Goal: Check status: Check status

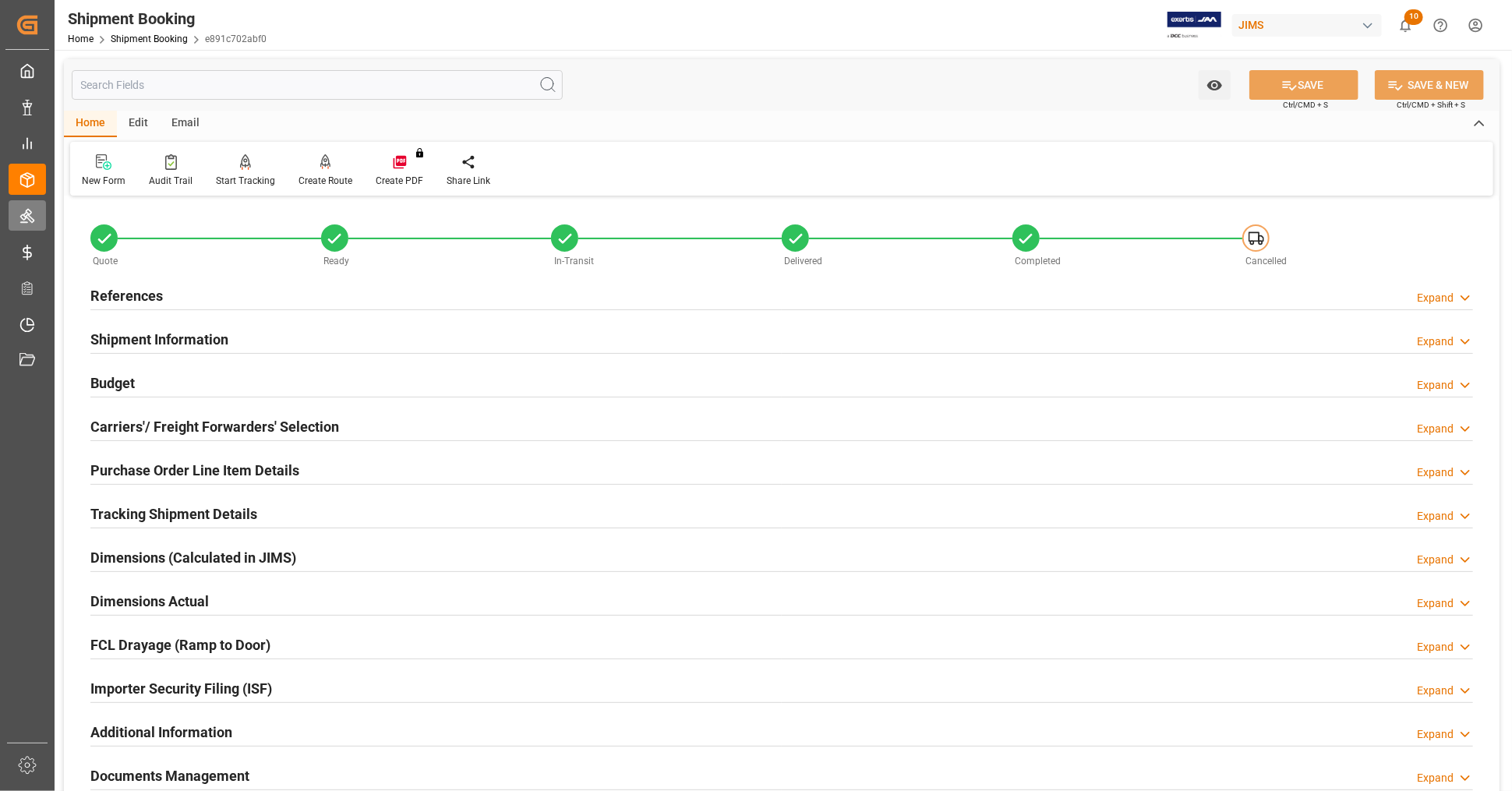
scroll to position [347, 0]
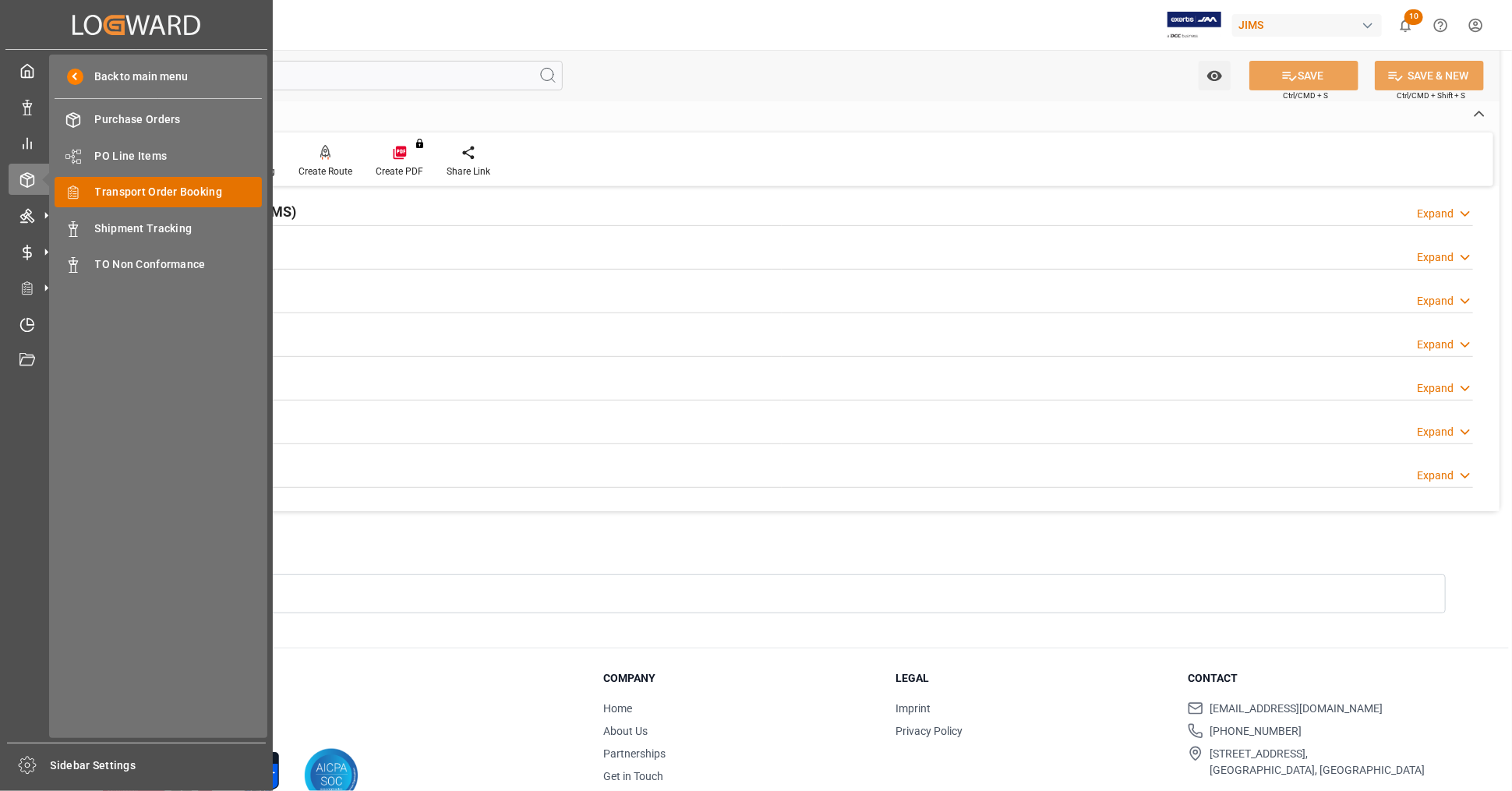
click at [170, 190] on span "Transport Order Booking" at bounding box center [178, 192] width 167 height 16
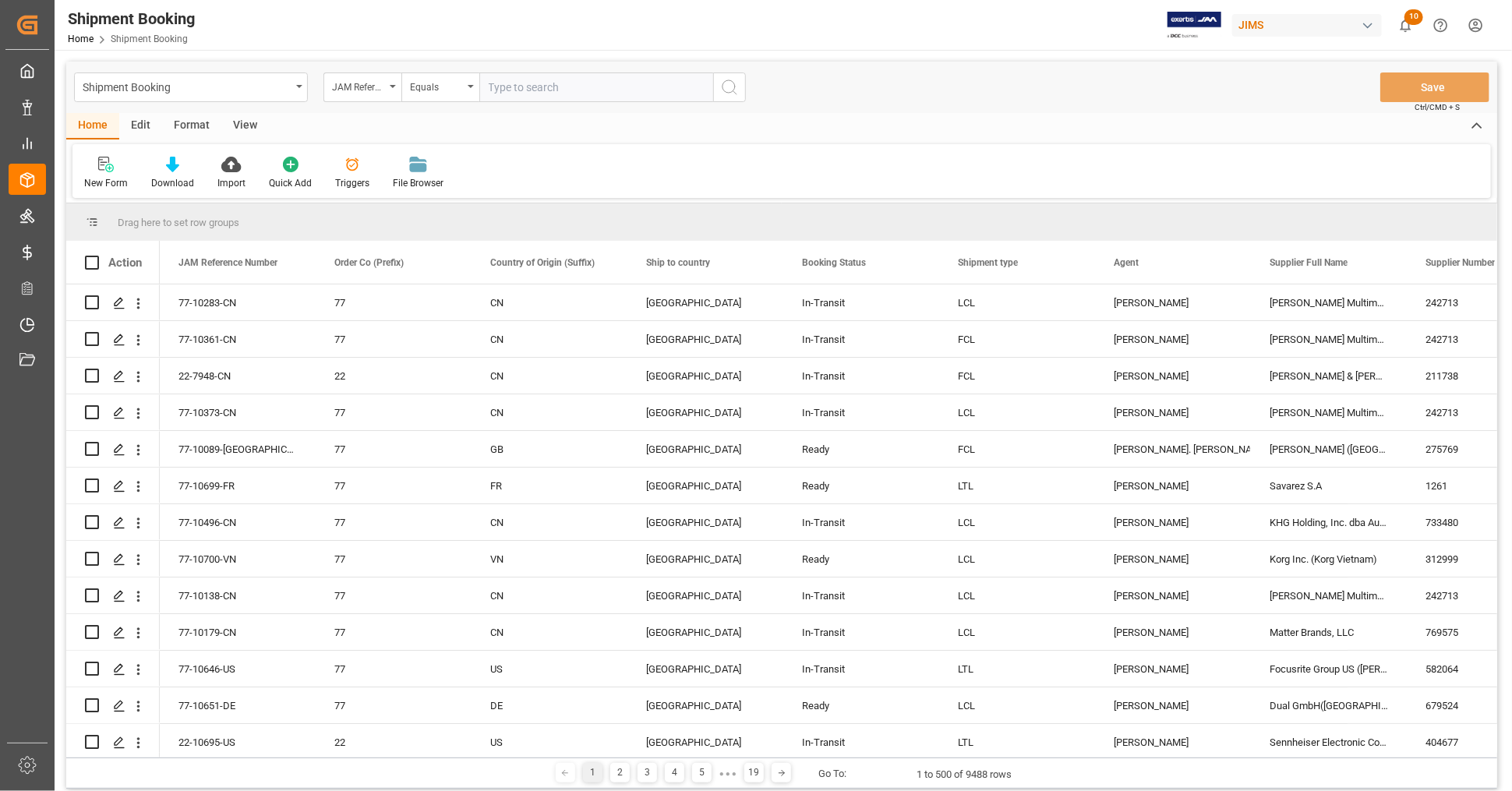
click at [551, 94] on input "text" at bounding box center [596, 87] width 234 height 30
type input "77-10350-[GEOGRAPHIC_DATA]"
click at [729, 90] on icon "search button" at bounding box center [729, 87] width 18 height 18
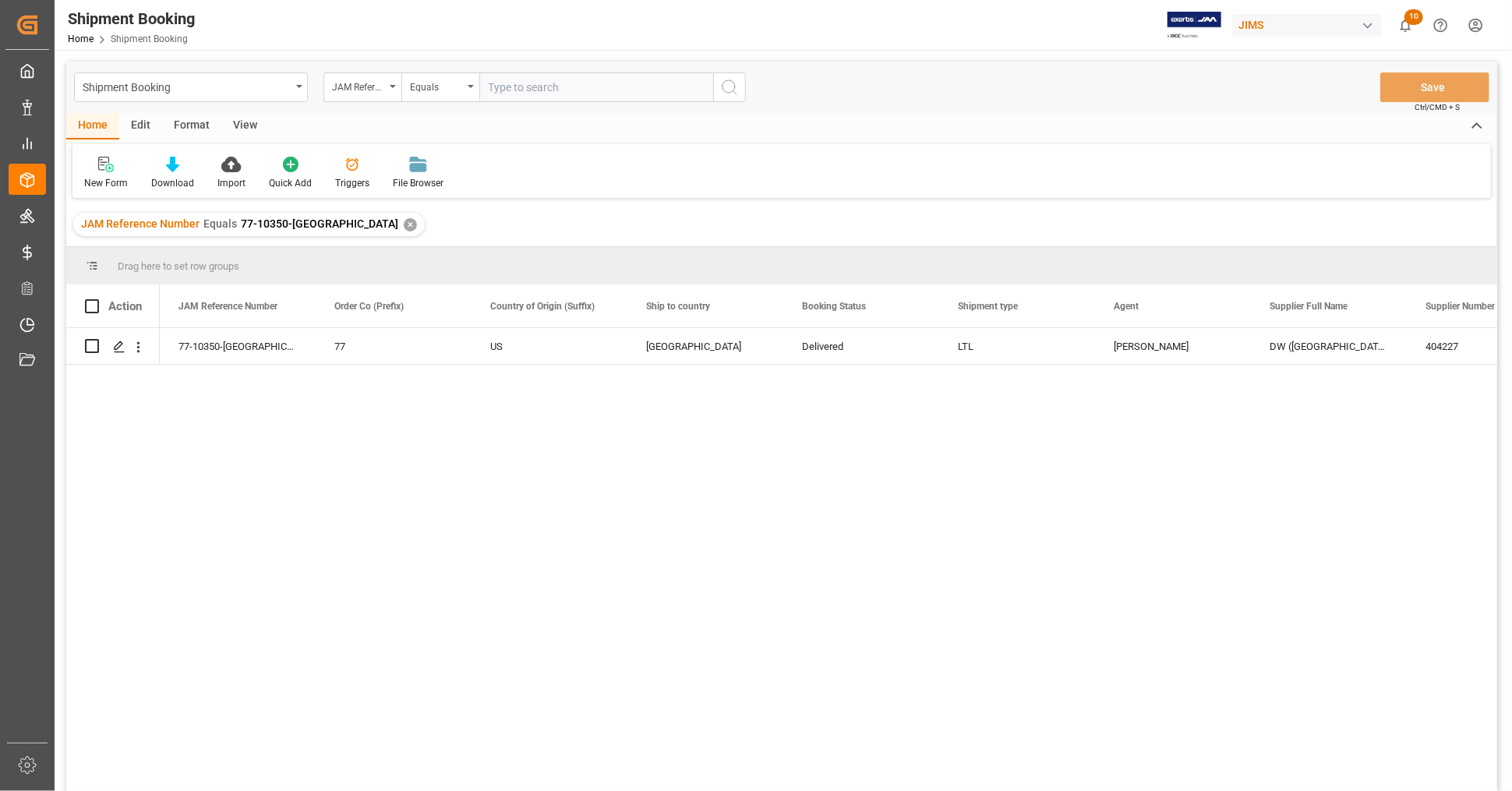
click at [239, 123] on div "View" at bounding box center [245, 126] width 47 height 26
click at [87, 123] on div "Home" at bounding box center [92, 126] width 53 height 26
click at [447, 306] on span at bounding box center [445, 306] width 14 height 14
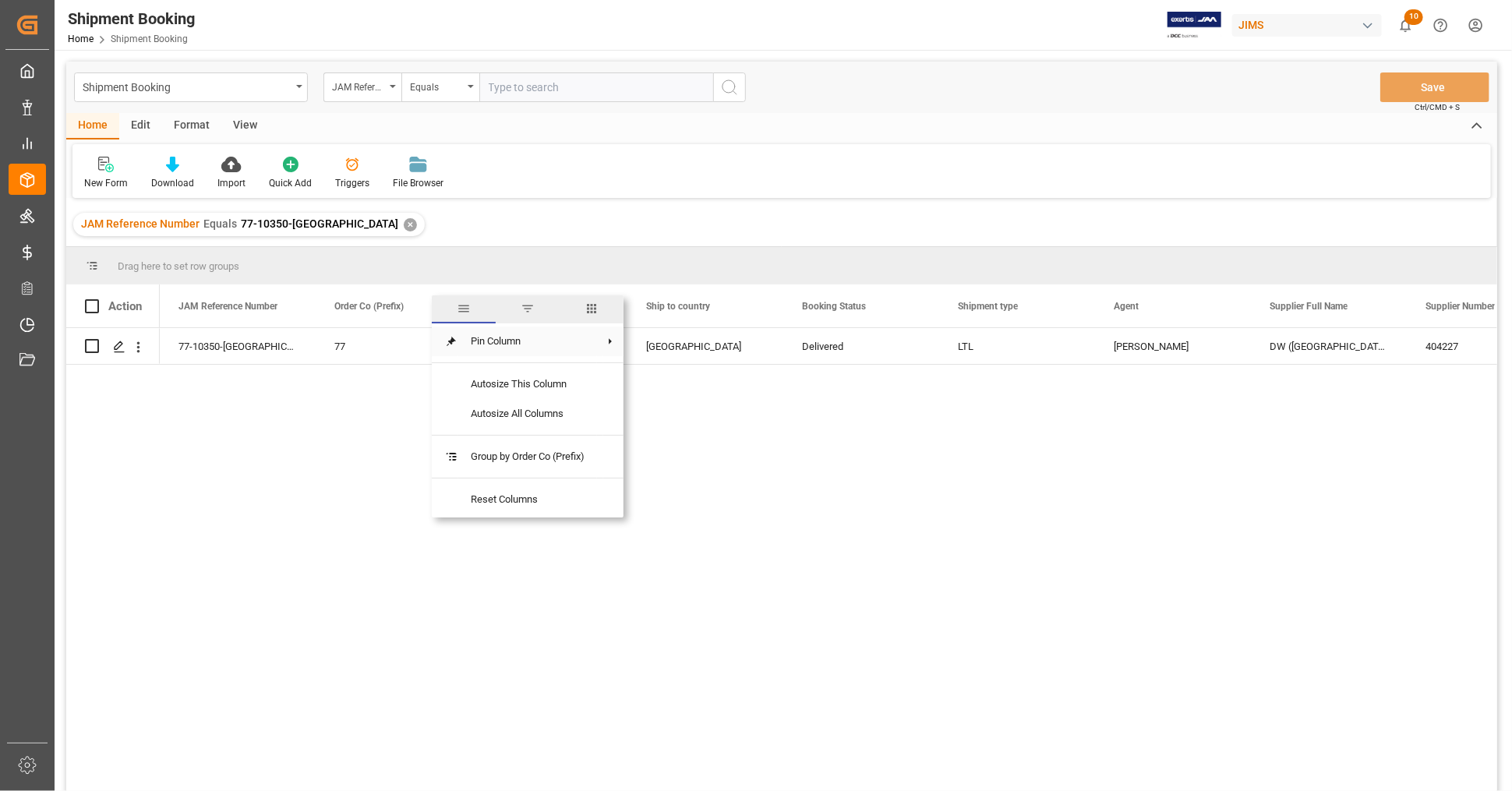
click at [542, 338] on span "Pin Column" at bounding box center [528, 341] width 138 height 30
click at [526, 302] on span "filter" at bounding box center [528, 309] width 14 height 14
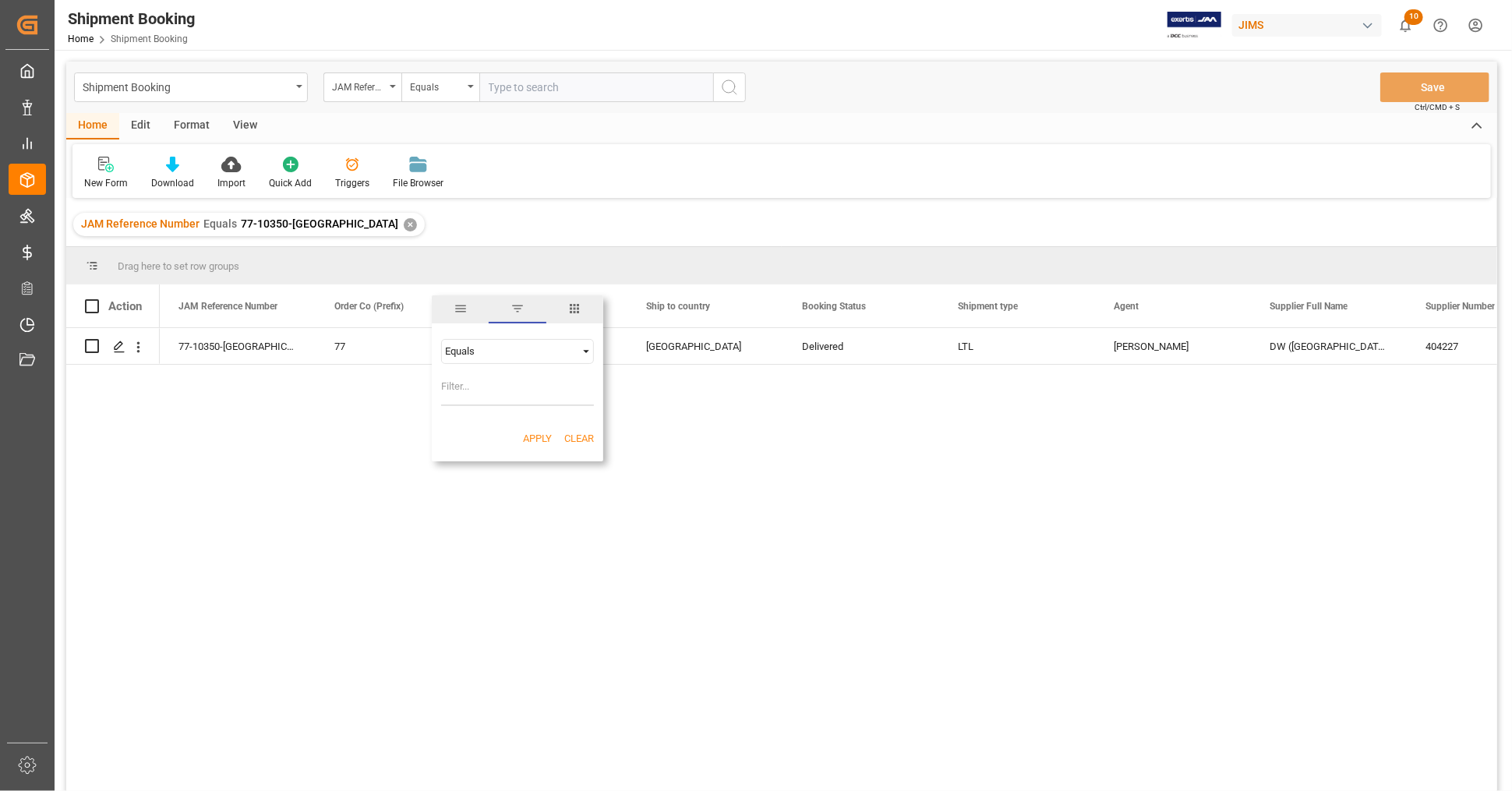
click at [581, 348] on span "Filtering operator" at bounding box center [586, 351] width 14 height 14
click at [570, 310] on span "columns" at bounding box center [574, 309] width 14 height 14
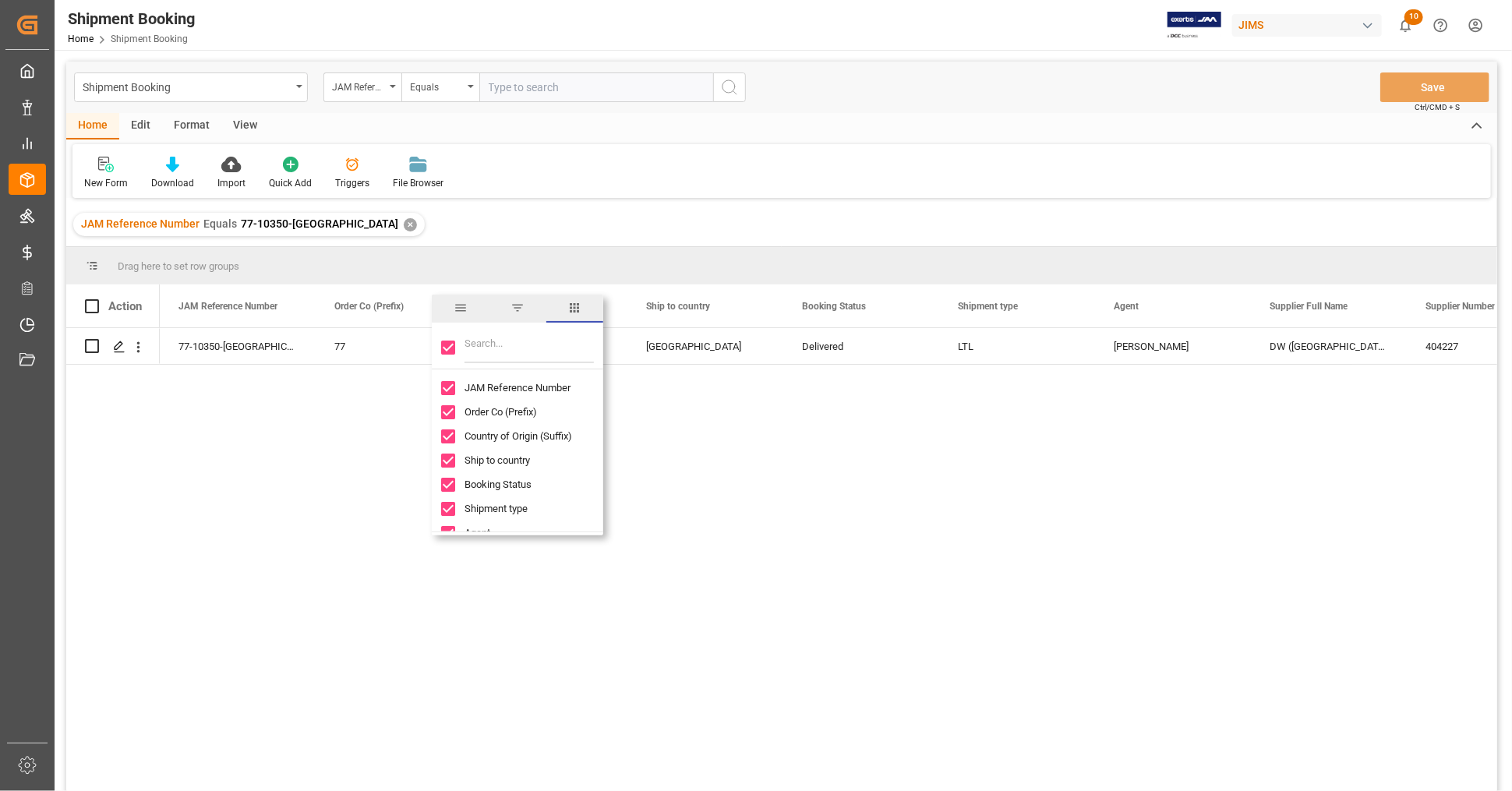
click at [450, 350] on input "Toggle Select All Columns" at bounding box center [448, 348] width 14 height 14
checkbox input "false"
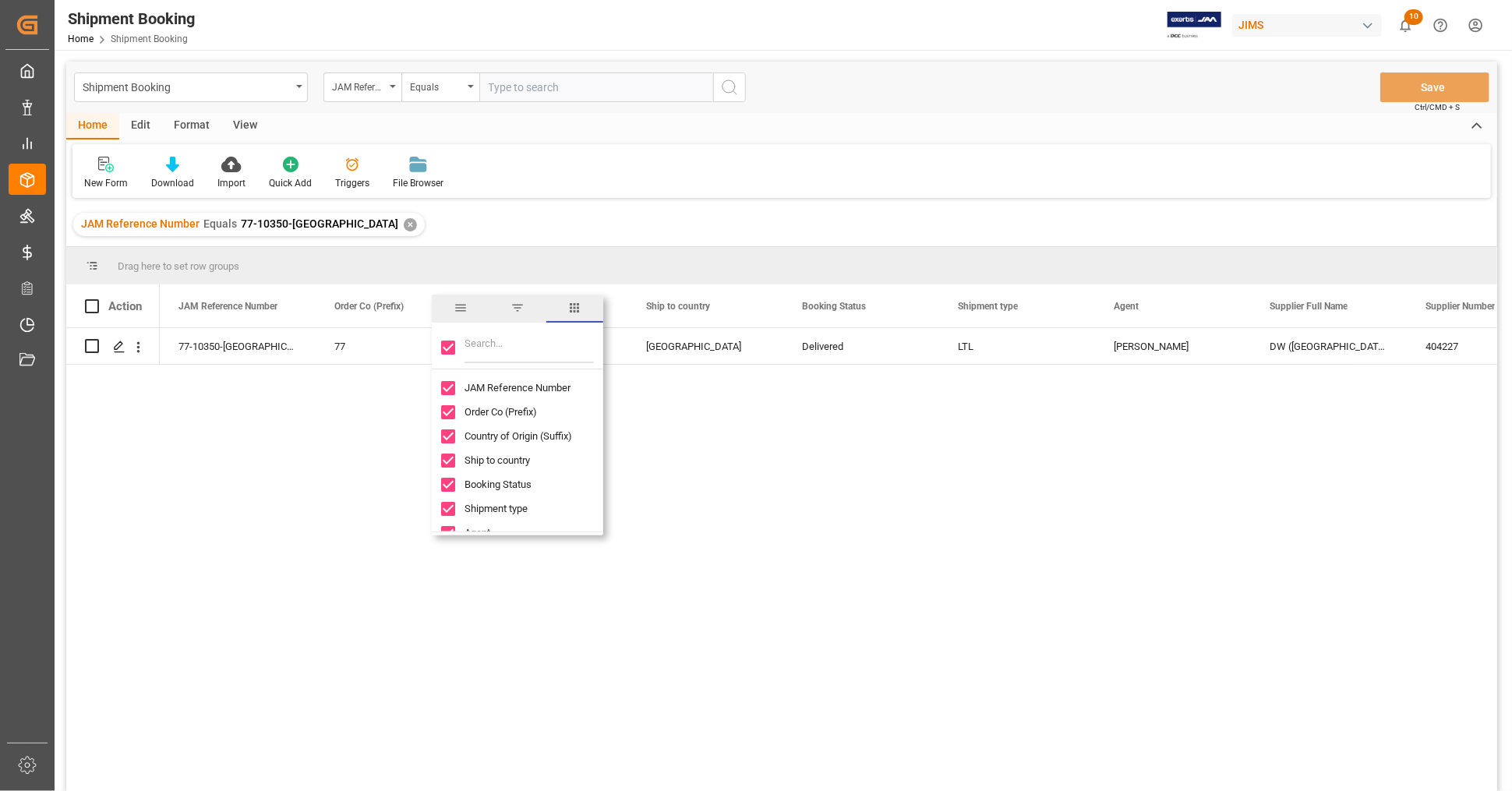
checkbox input "false"
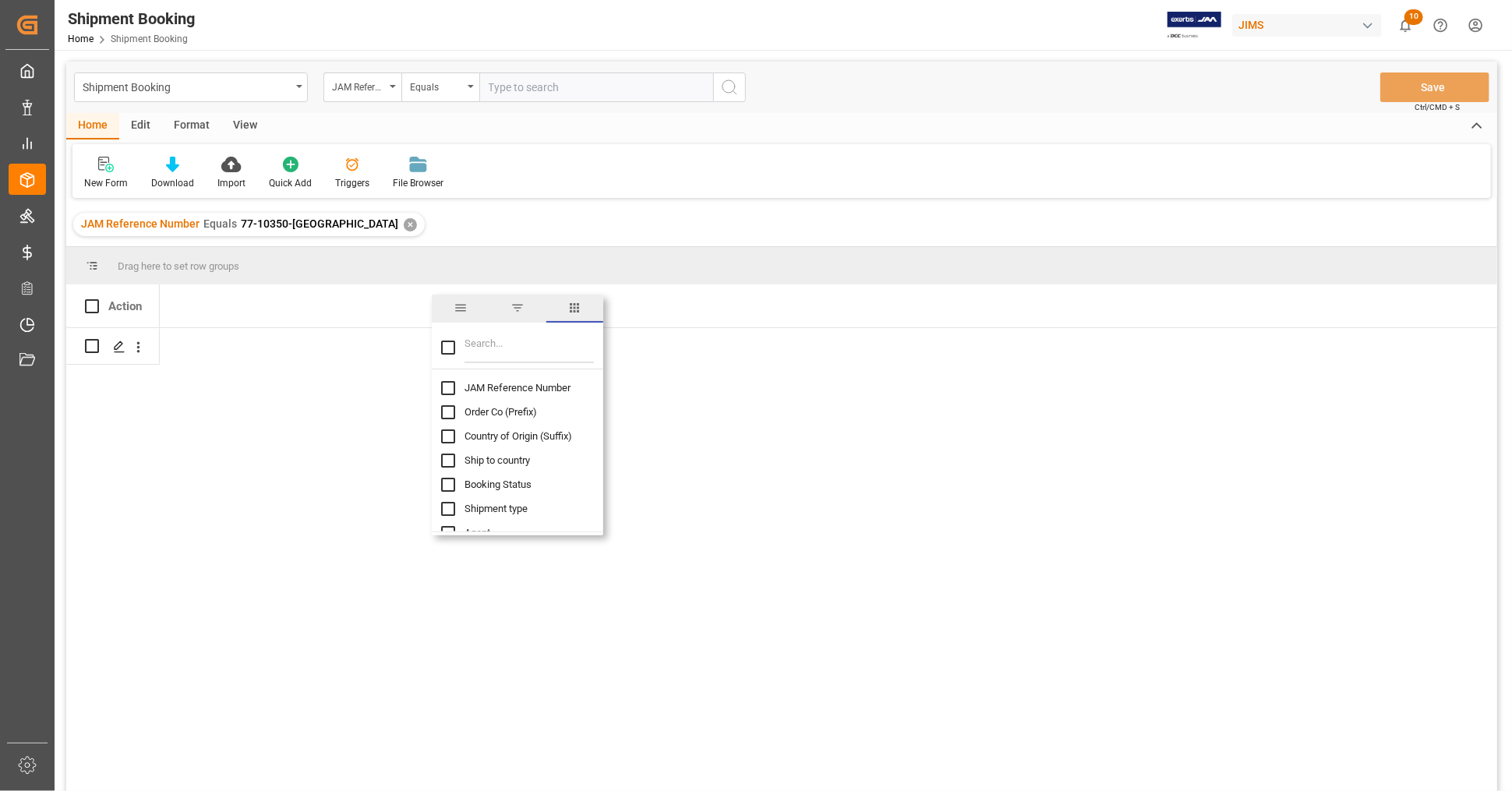
click at [486, 346] on input "Filter Columns Input" at bounding box center [529, 348] width 130 height 31
type input "p"
type input "po"
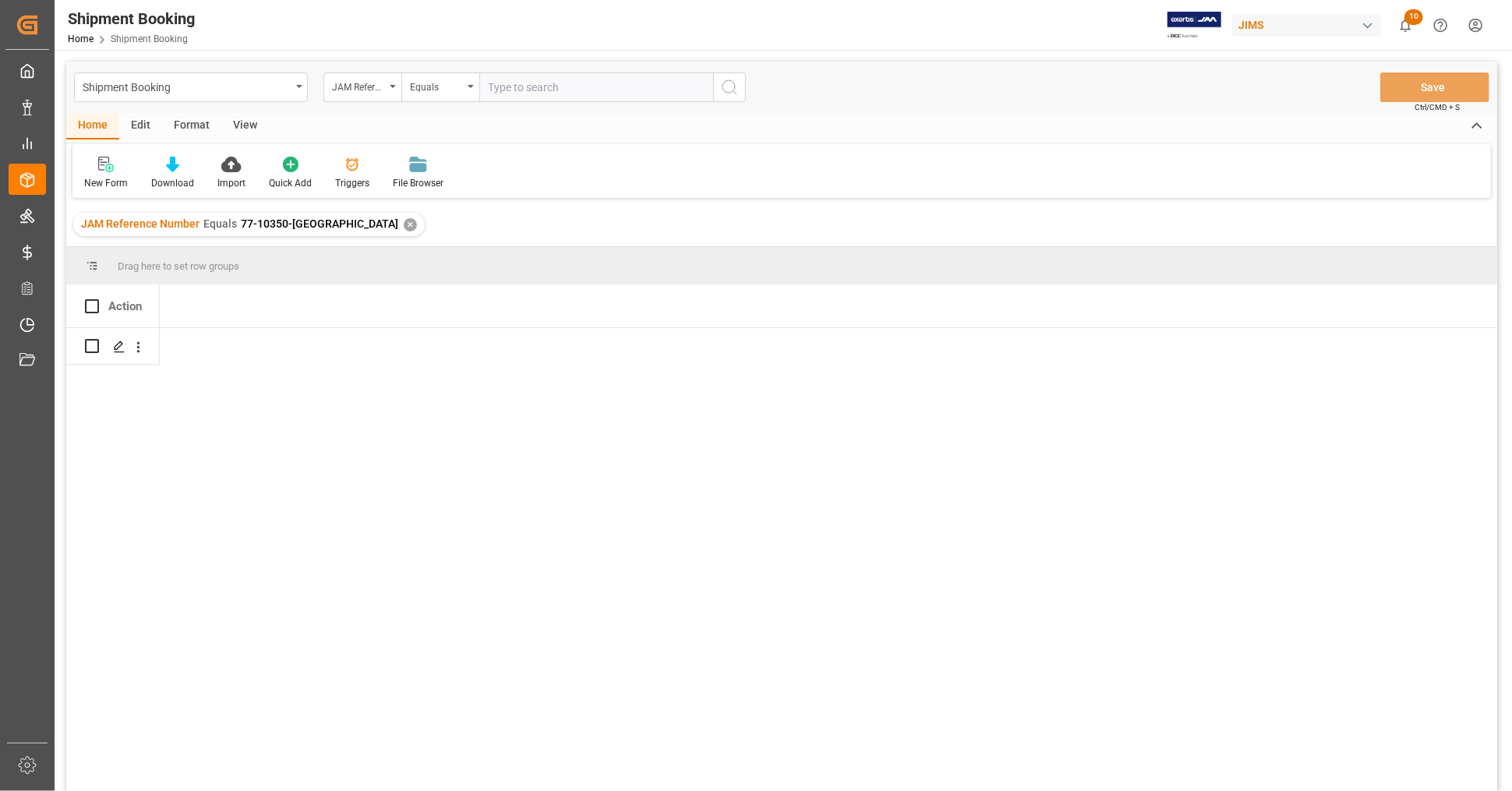
drag, startPoint x: 228, startPoint y: 266, endPoint x: 85, endPoint y: 287, distance: 144.5
click at [79, 304] on div "Action" at bounding box center [112, 306] width 94 height 43
click at [85, 263] on span at bounding box center [92, 265] width 14 height 14
click at [90, 262] on span at bounding box center [92, 265] width 14 height 14
click at [392, 260] on div "Drag here to set row groups" at bounding box center [781, 265] width 1431 height 38
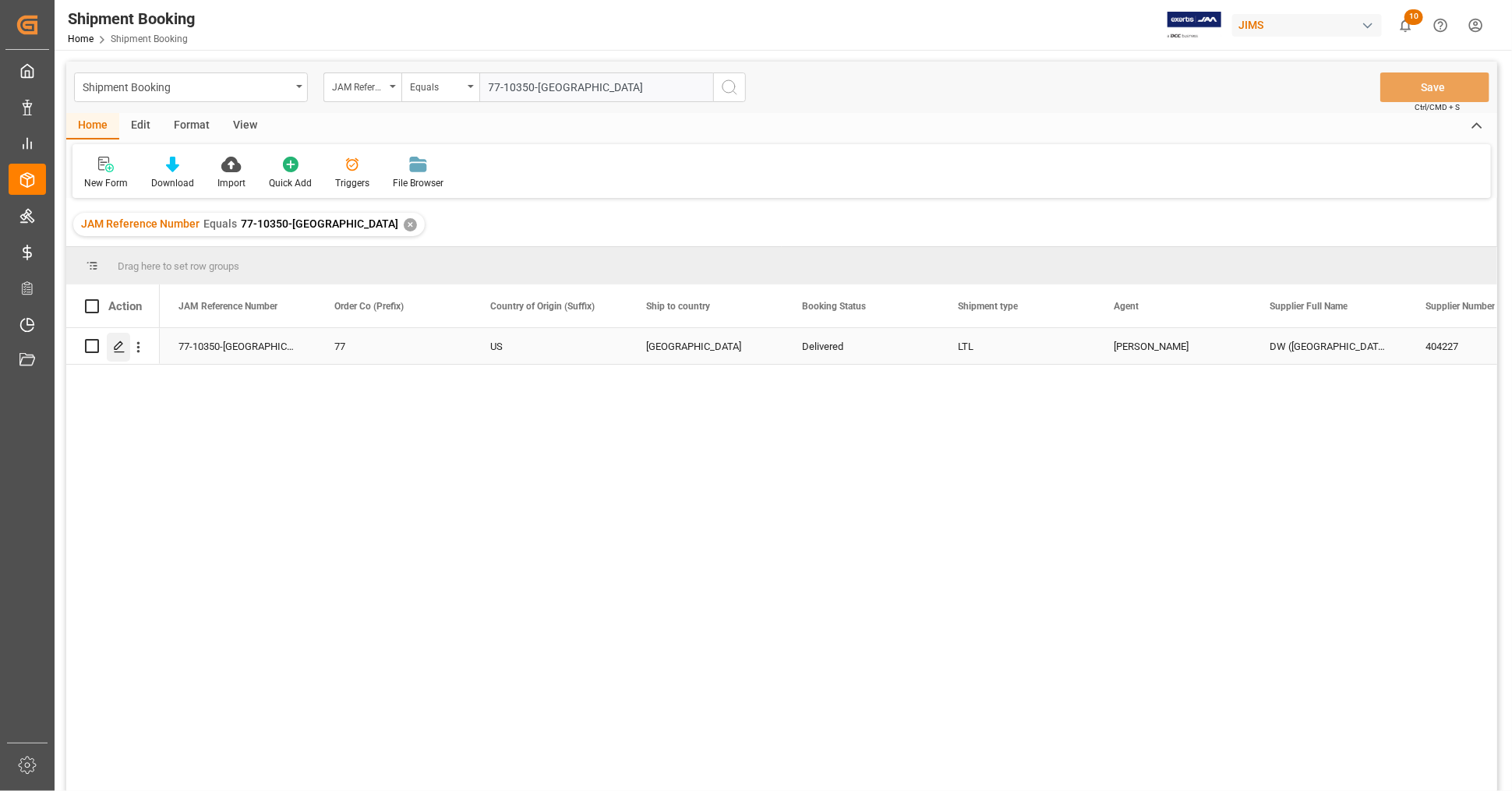
type input "77-10350-[GEOGRAPHIC_DATA]"
click at [120, 343] on icon "Press SPACE to select this row." at bounding box center [119, 347] width 13 height 13
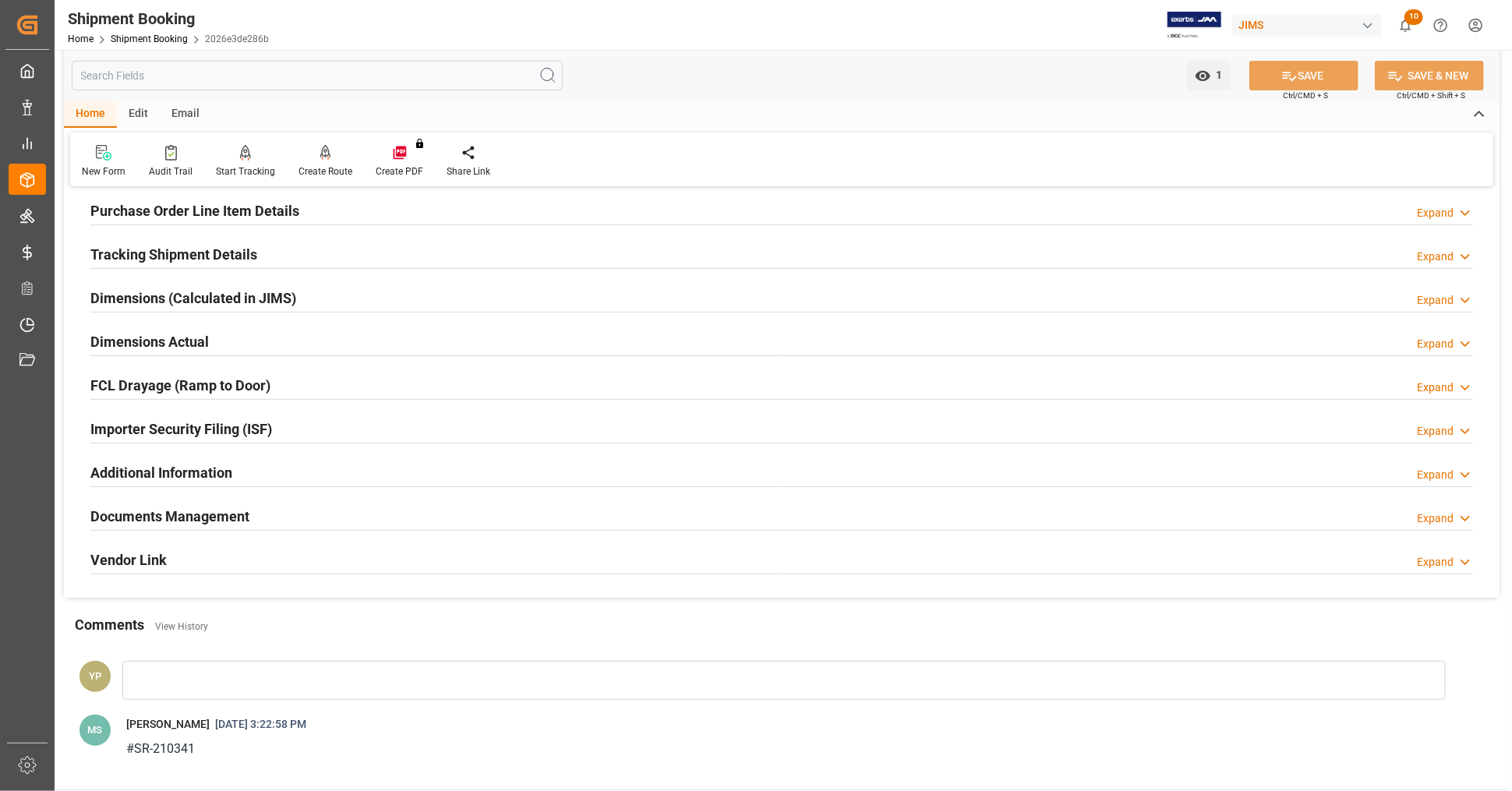
click at [252, 515] on div "Documents Management Expand" at bounding box center [781, 515] width 1383 height 30
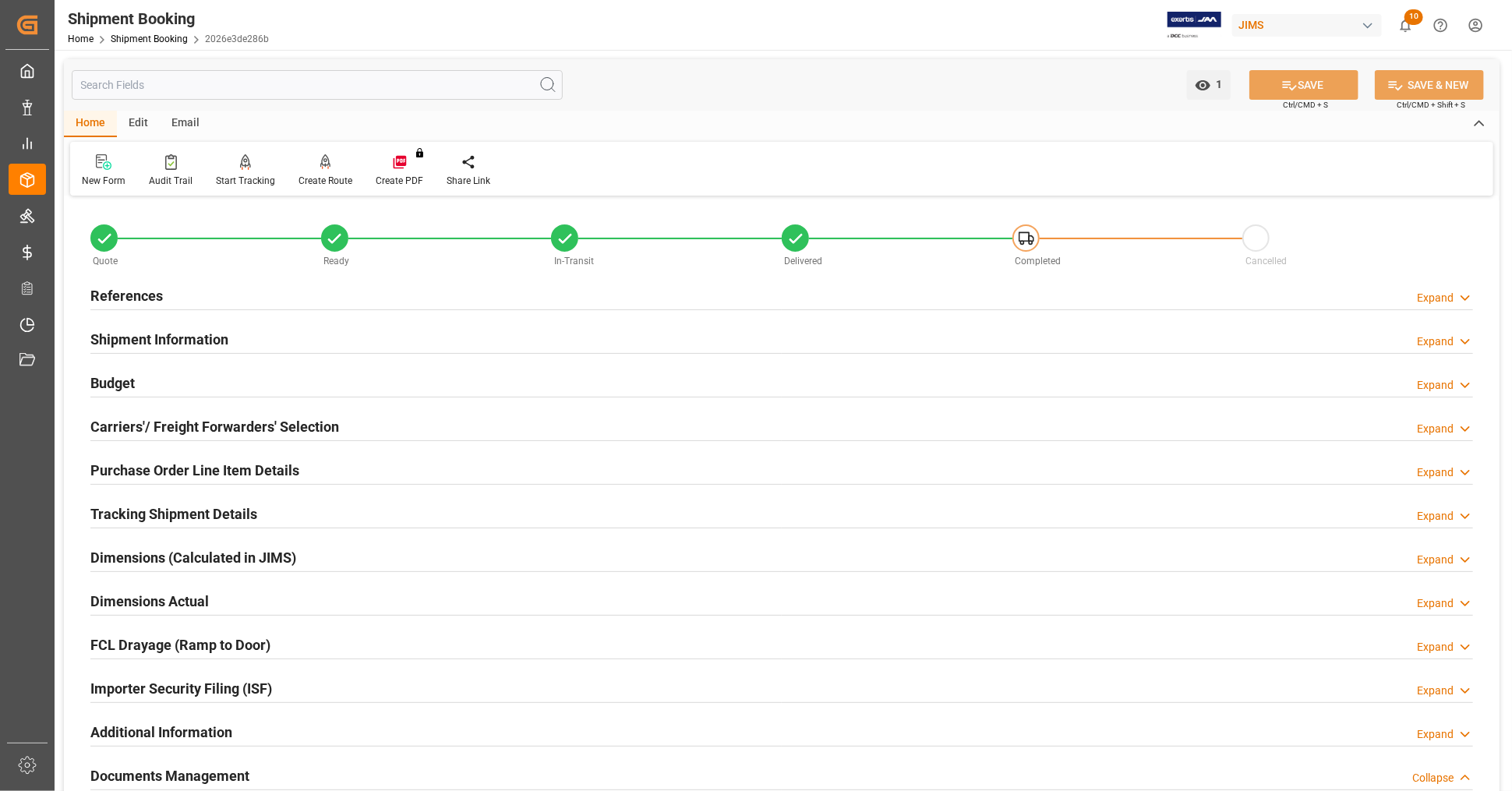
click at [158, 375] on div "Budget Expand" at bounding box center [781, 381] width 1383 height 30
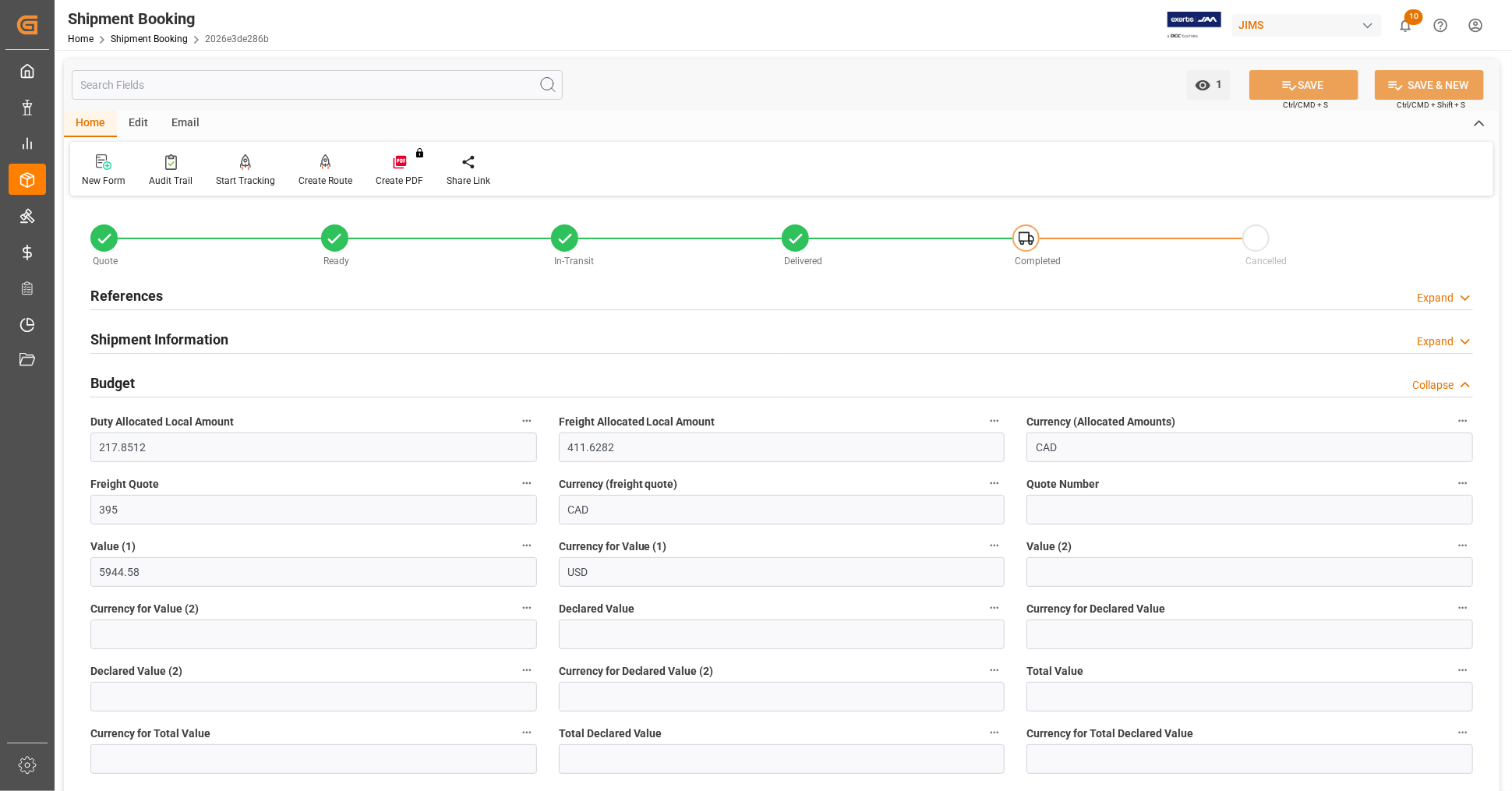
click at [191, 380] on div "Budget Collapse" at bounding box center [781, 381] width 1383 height 30
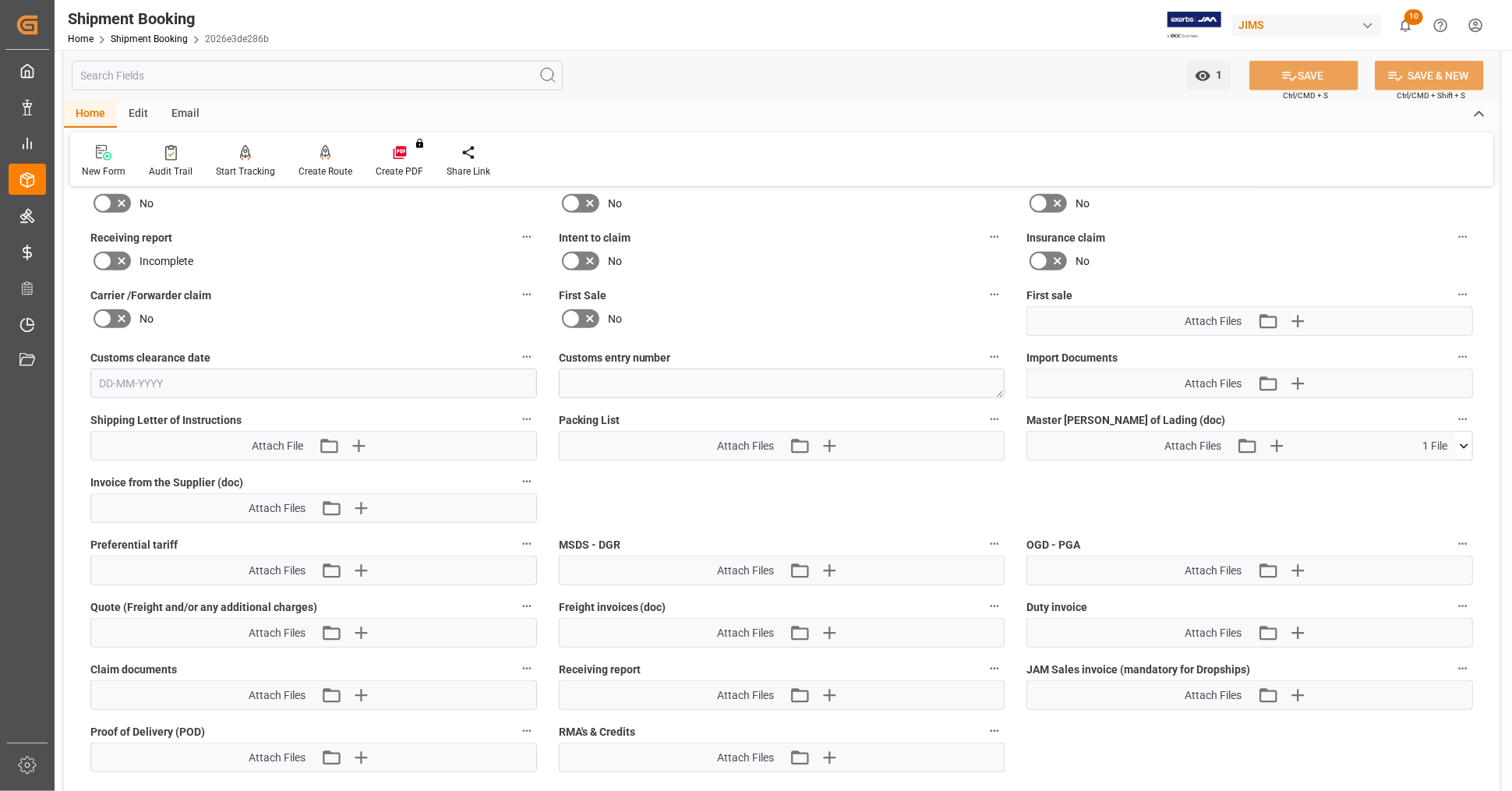
click at [1466, 439] on icon at bounding box center [1464, 446] width 16 height 16
click at [1466, 443] on icon at bounding box center [1464, 445] width 9 height 5
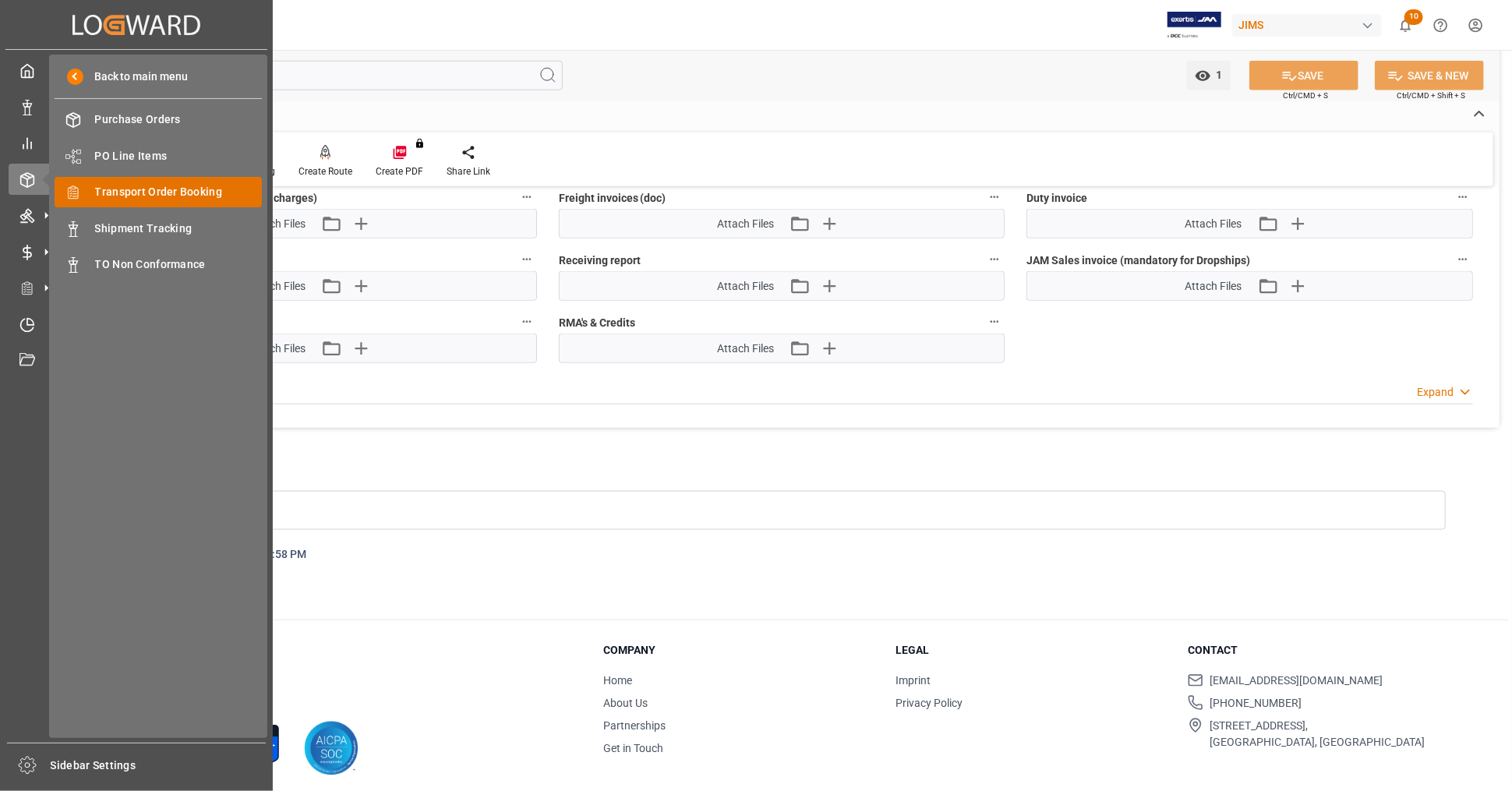
click at [206, 196] on span "Transport Order Booking" at bounding box center [178, 192] width 167 height 16
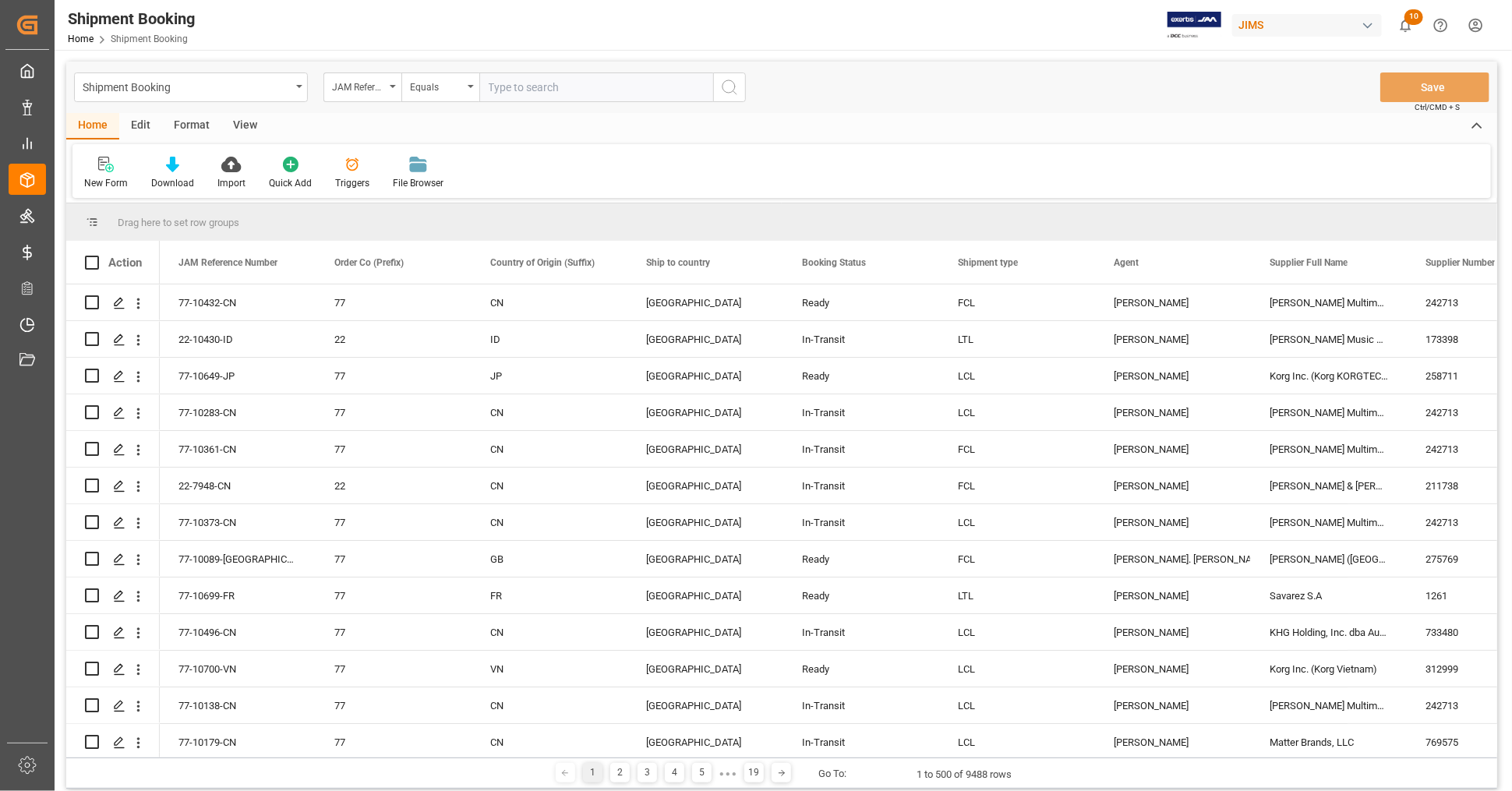
click at [529, 91] on input "text" at bounding box center [596, 87] width 234 height 30
paste input "77-10025-US"
type input "77-10025-US"
click at [730, 89] on icon "search button" at bounding box center [729, 87] width 18 height 18
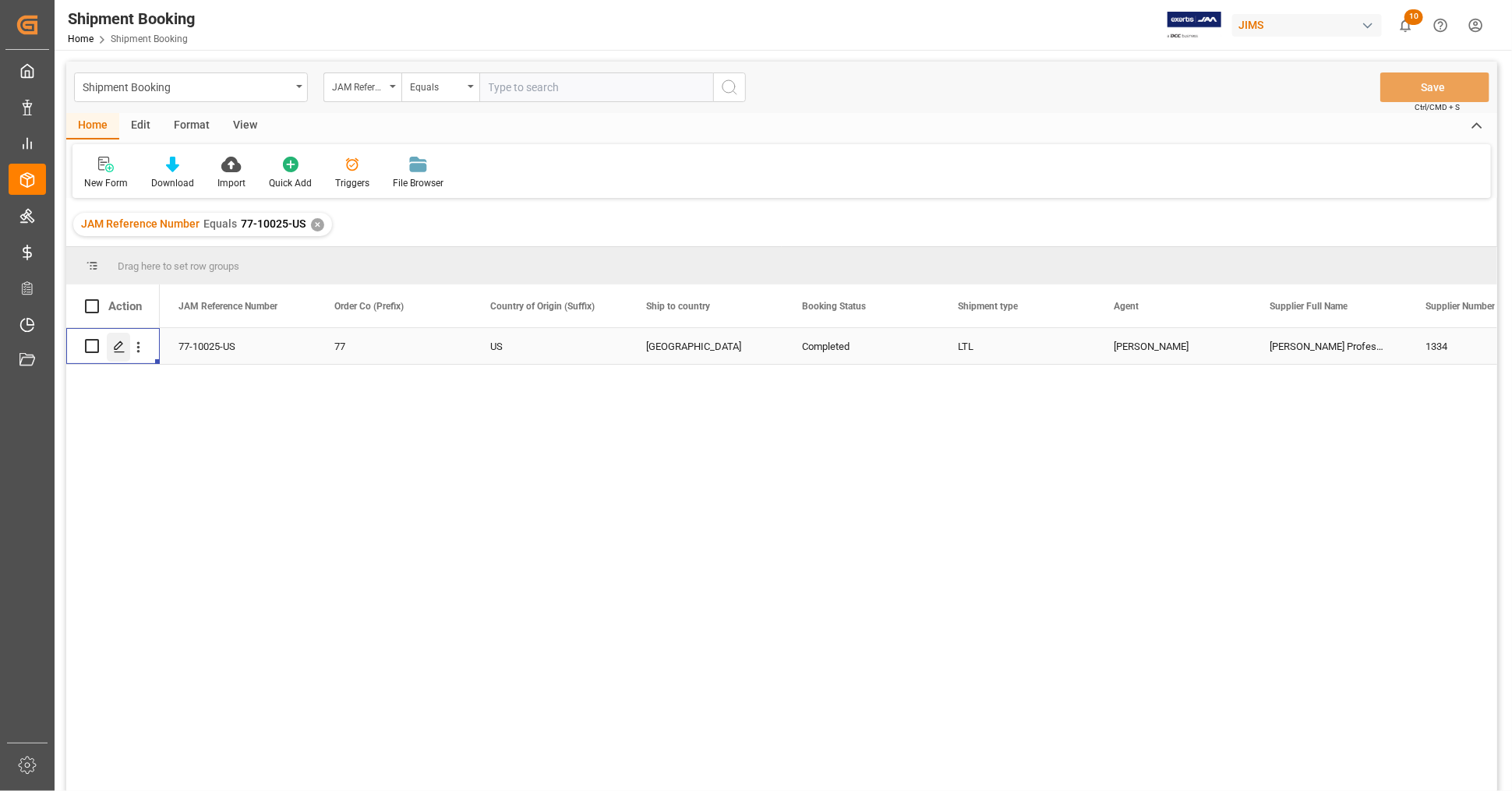
click at [114, 348] on polygon "Press SPACE to select this row." at bounding box center [118, 346] width 8 height 8
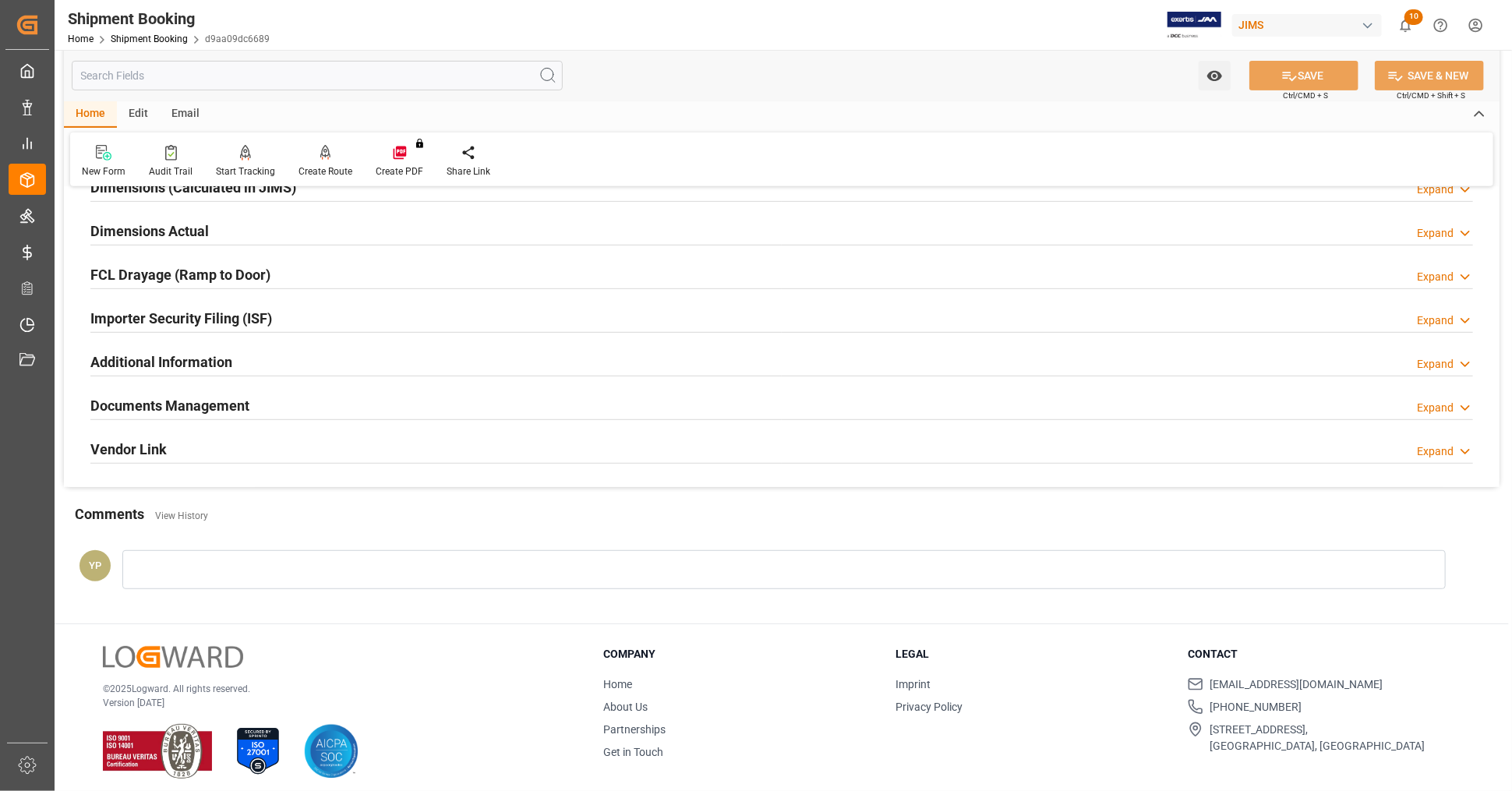
scroll to position [379, 0]
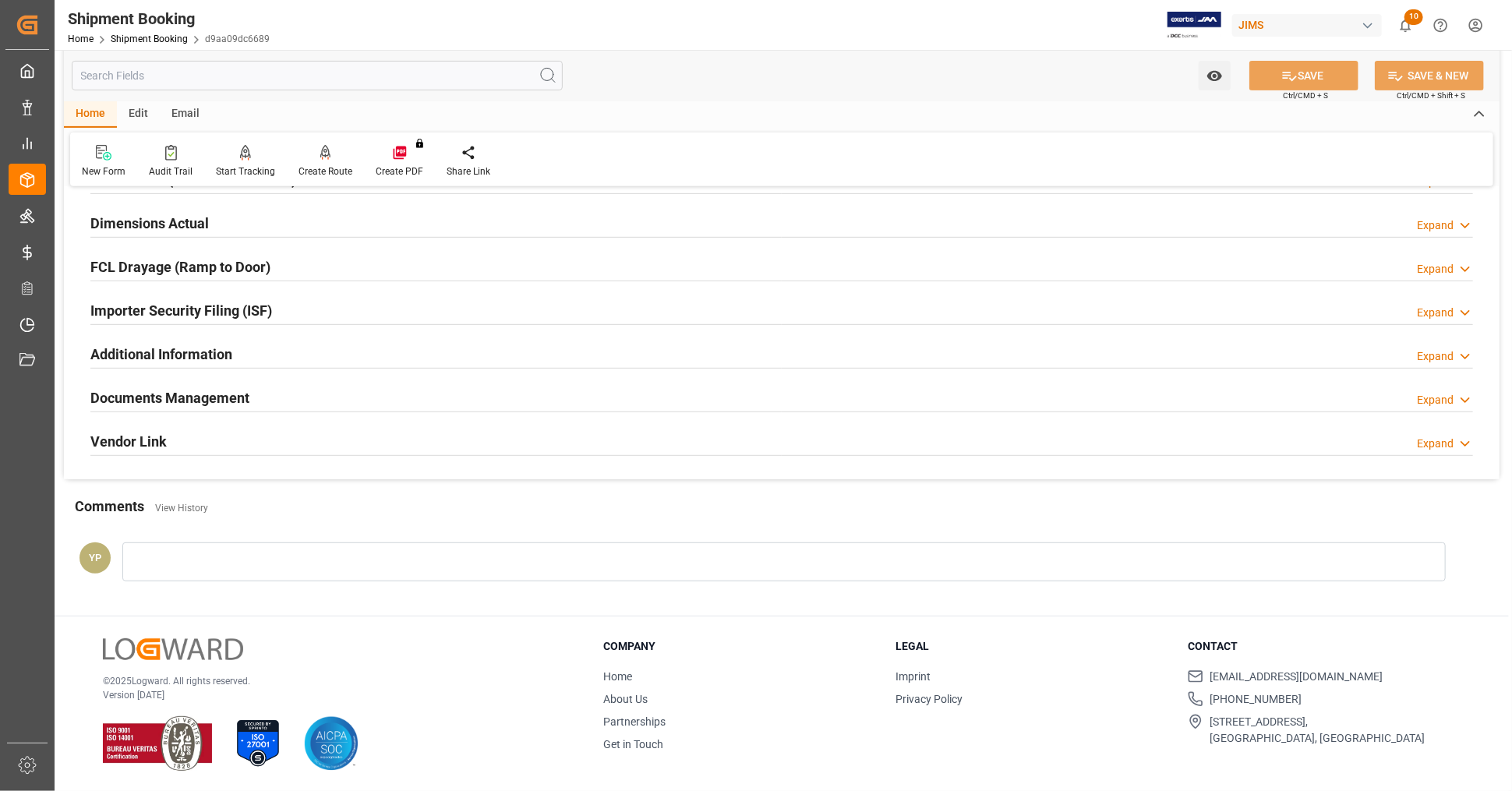
click at [229, 389] on h2 "Documents Management" at bounding box center [169, 398] width 159 height 21
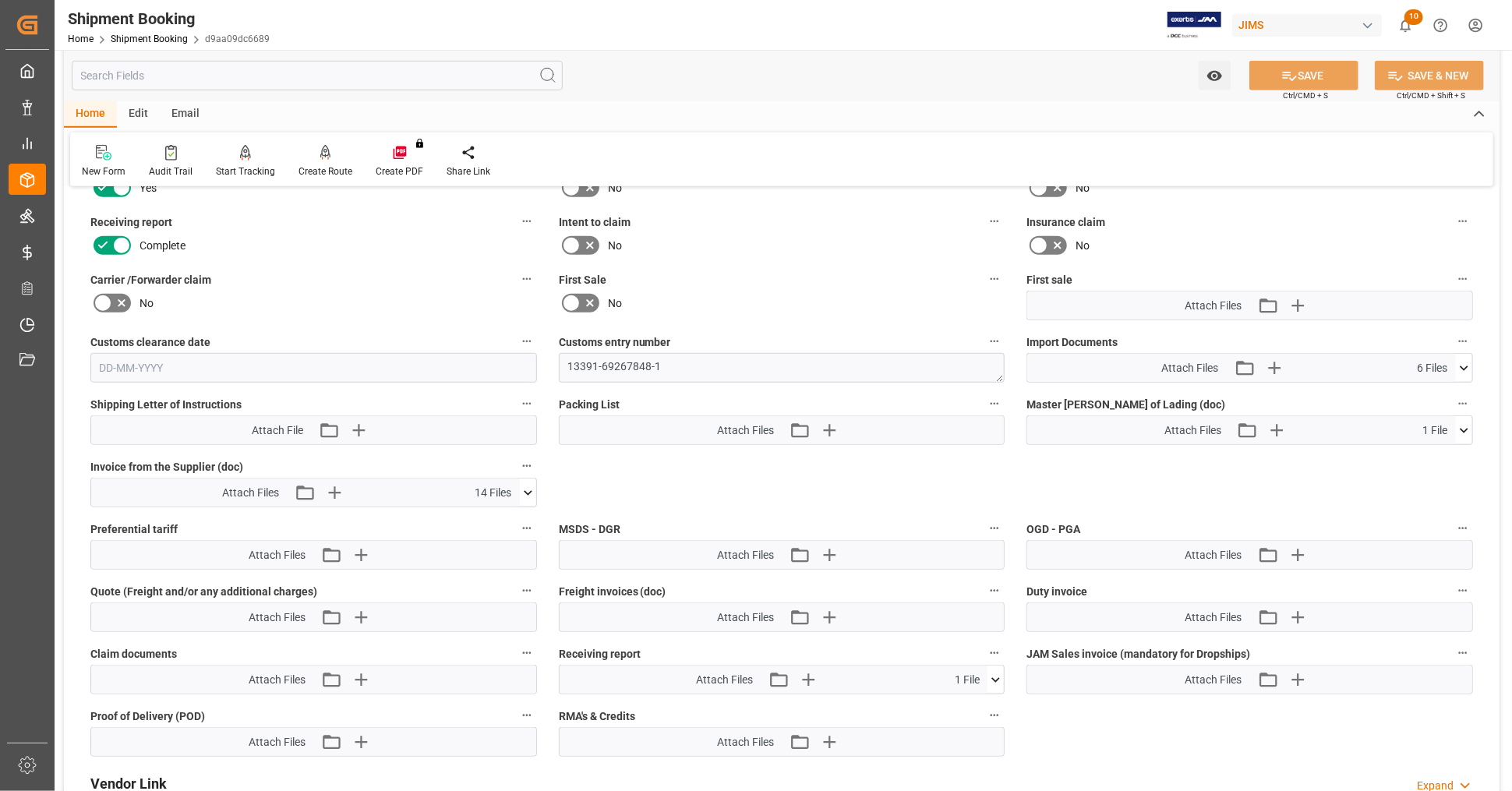
scroll to position [725, 0]
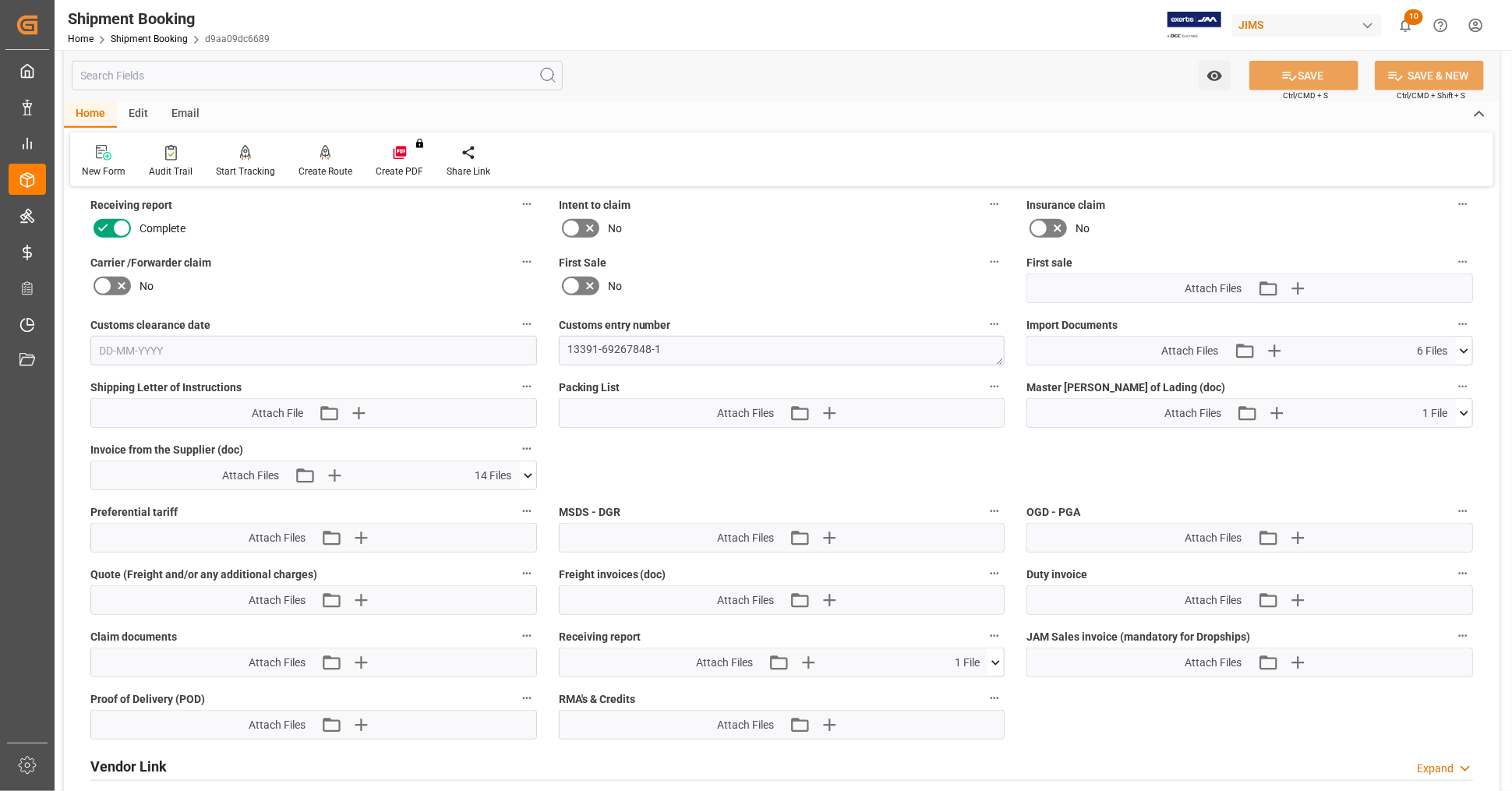
click at [1470, 343] on icon at bounding box center [1464, 350] width 16 height 16
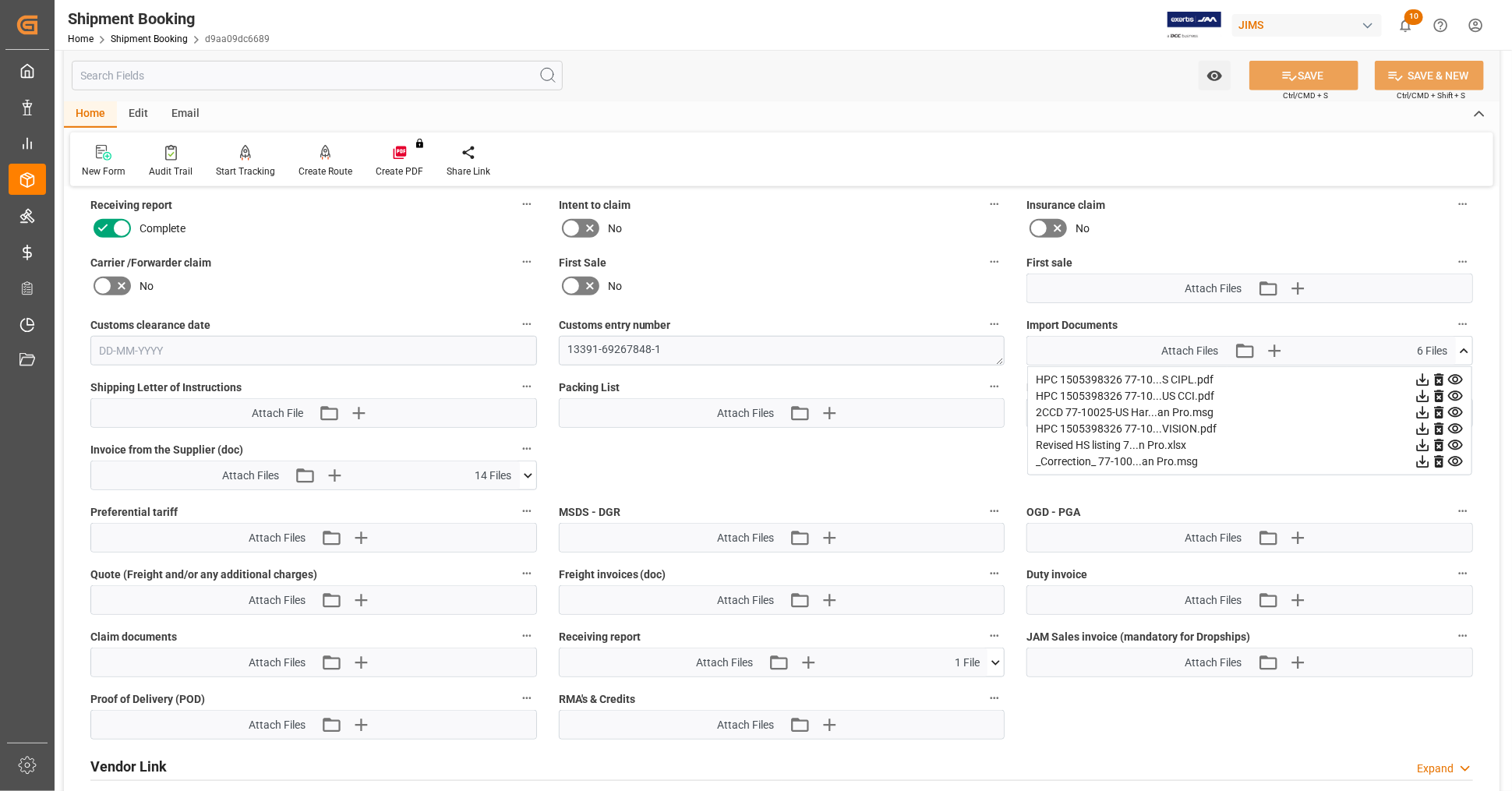
click at [1424, 441] on icon at bounding box center [1423, 445] width 13 height 13
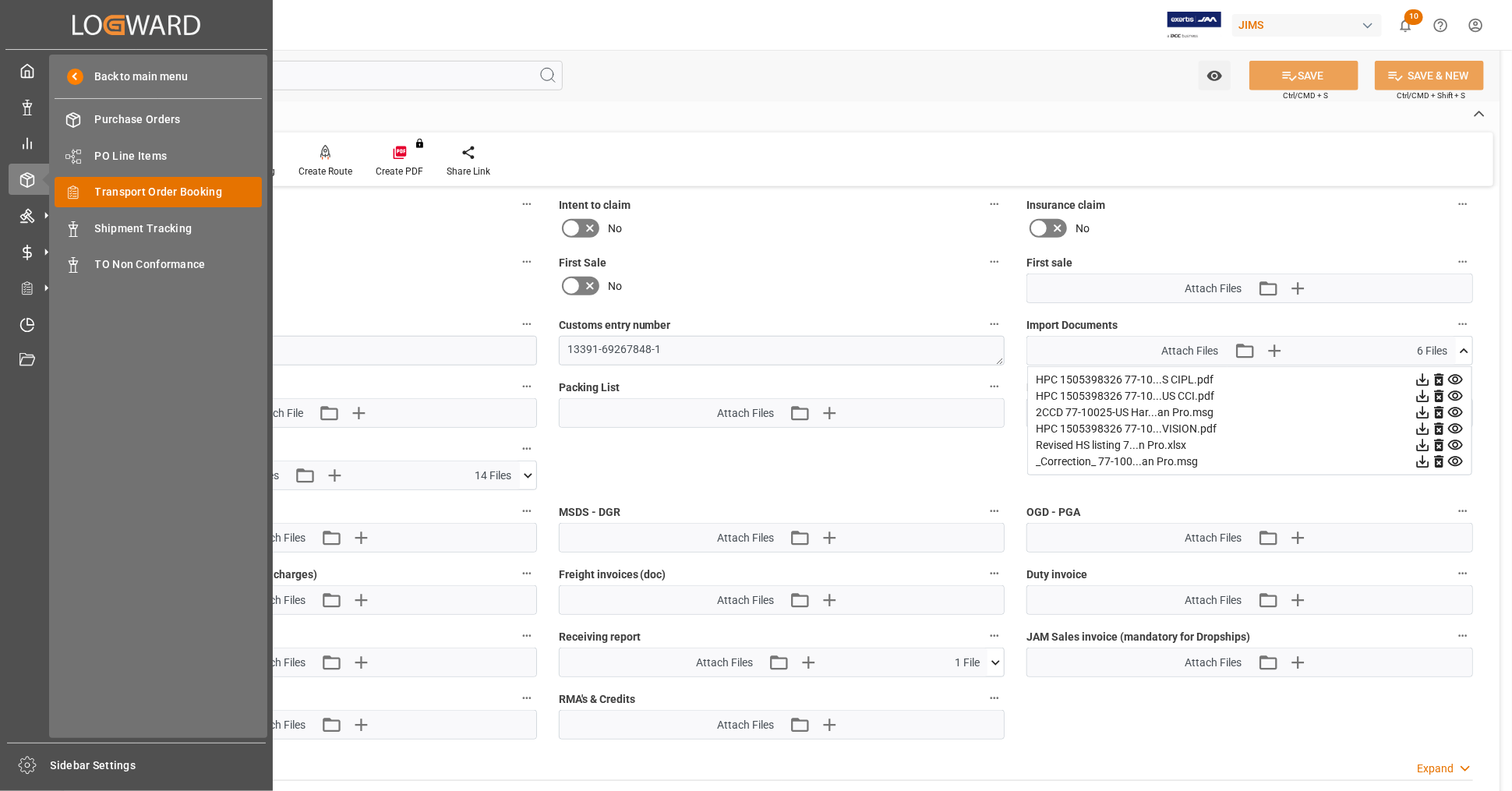
click at [169, 195] on span "Transport Order Booking" at bounding box center [178, 192] width 167 height 16
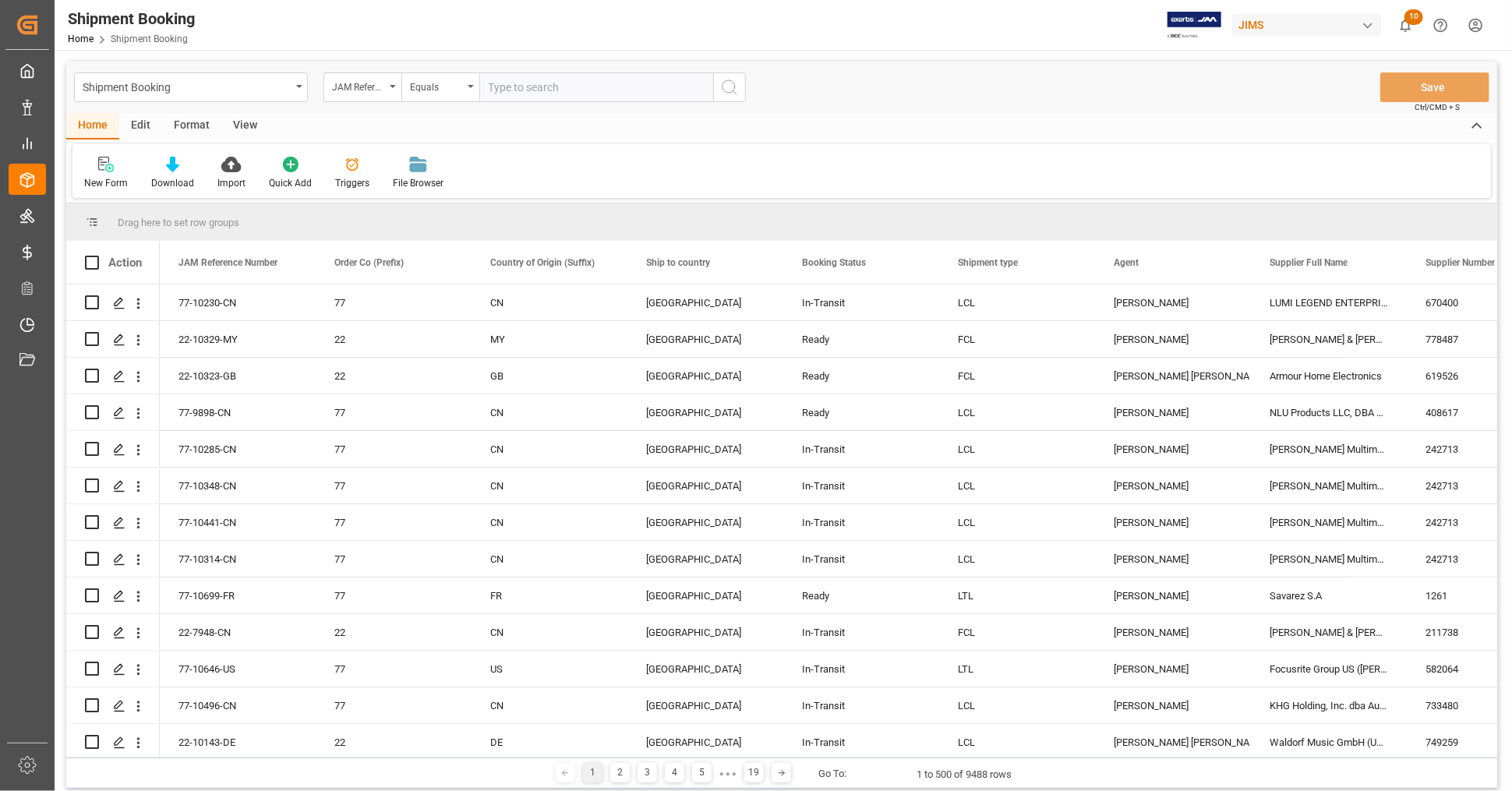
click at [556, 85] on input "text" at bounding box center [596, 87] width 234 height 30
type input "22-9328-CN"
click at [736, 89] on icon "search button" at bounding box center [729, 87] width 18 height 18
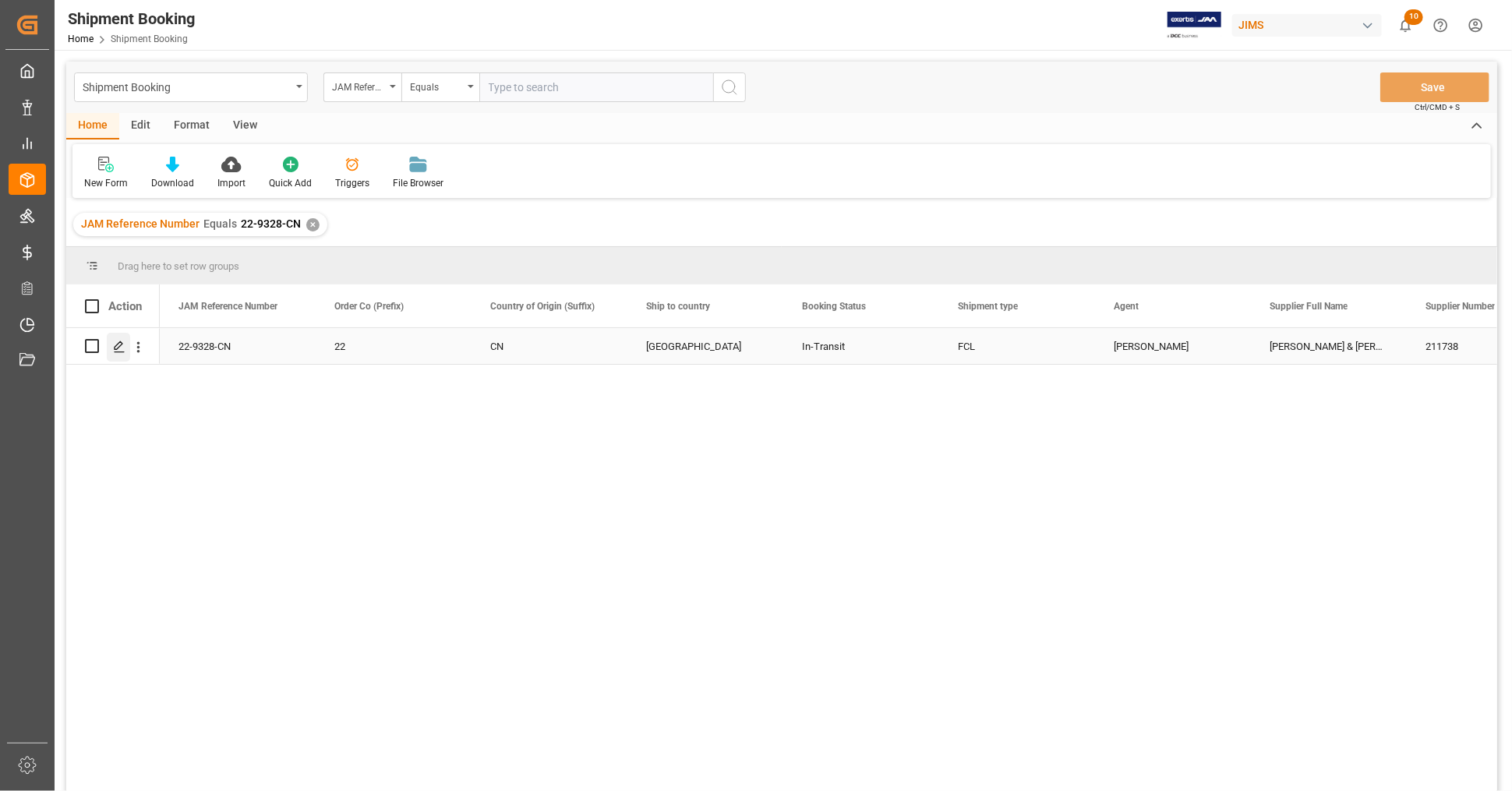
click at [120, 346] on polygon "Press SPACE to select this row." at bounding box center [118, 346] width 8 height 8
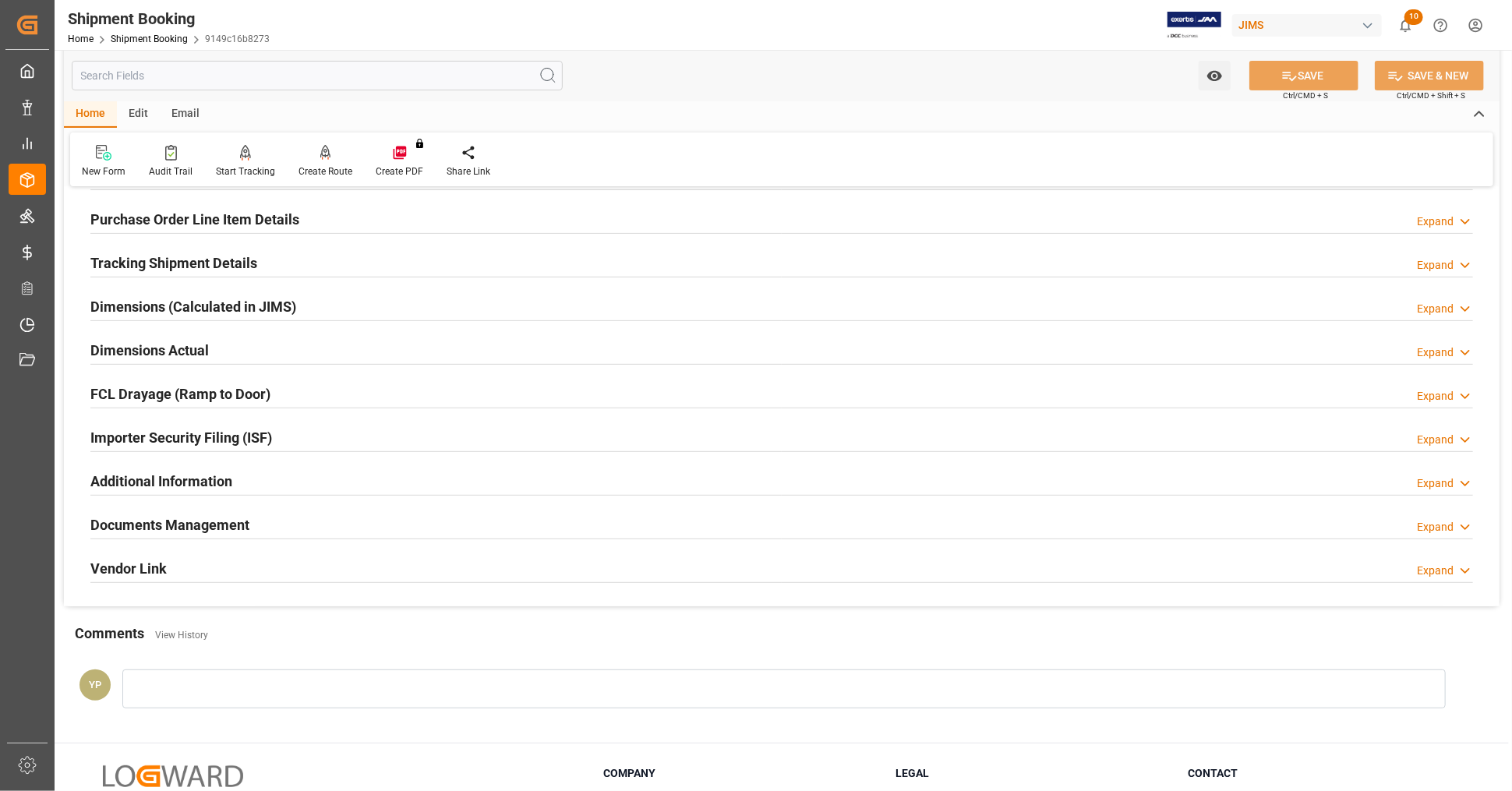
scroll to position [379, 0]
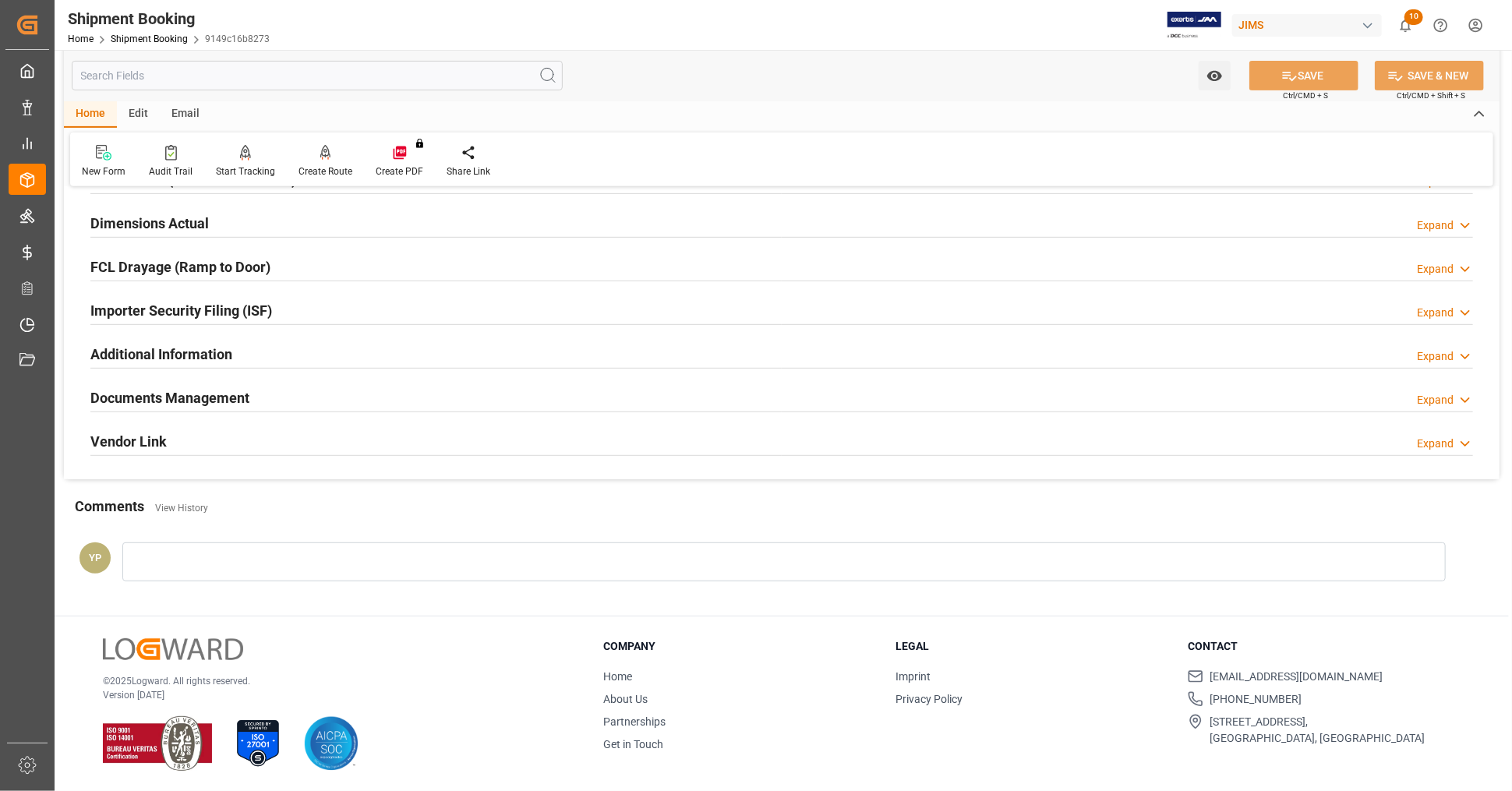
click at [298, 394] on div "Documents Management Expand" at bounding box center [781, 397] width 1383 height 30
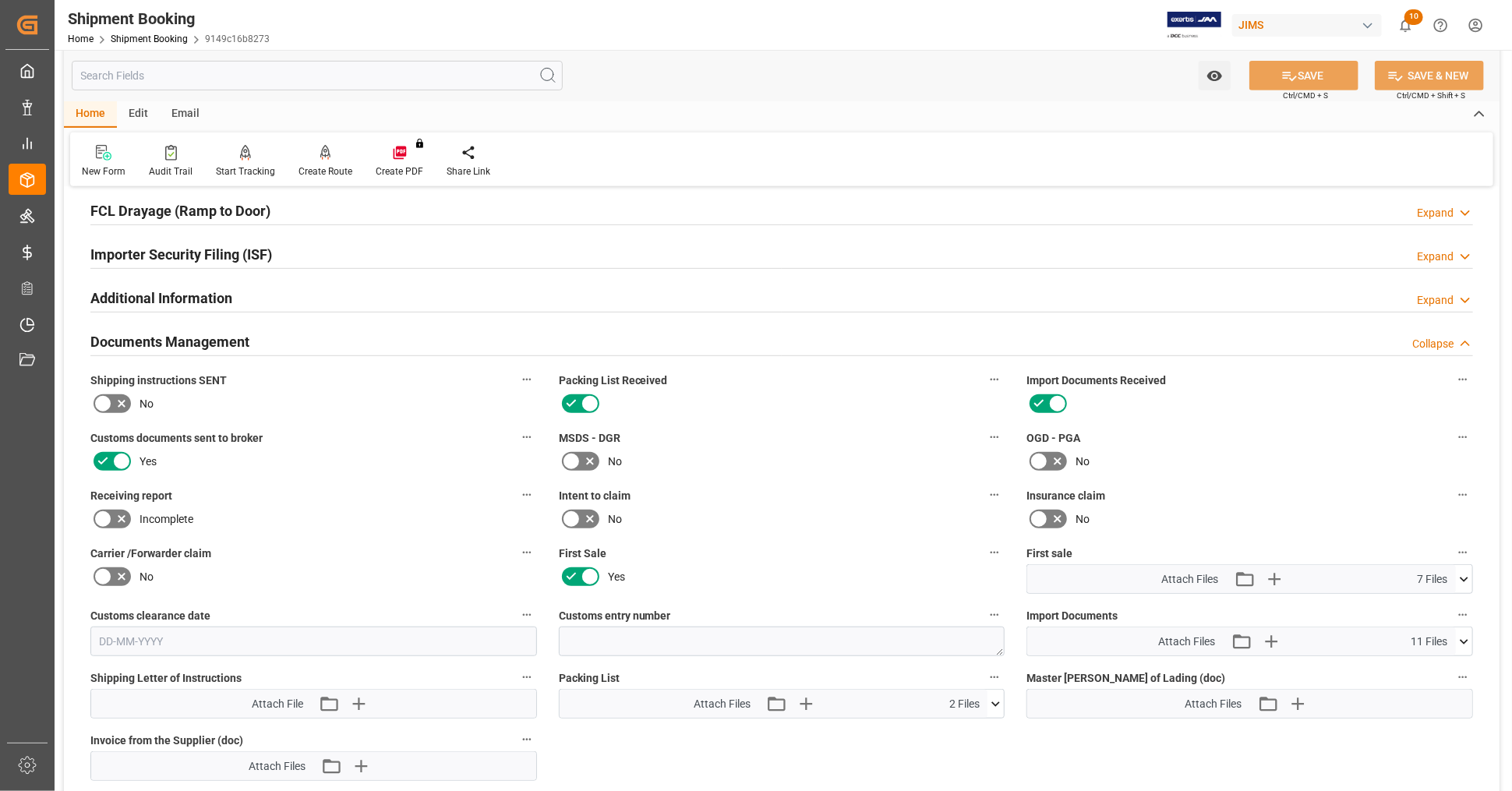
scroll to position [639, 0]
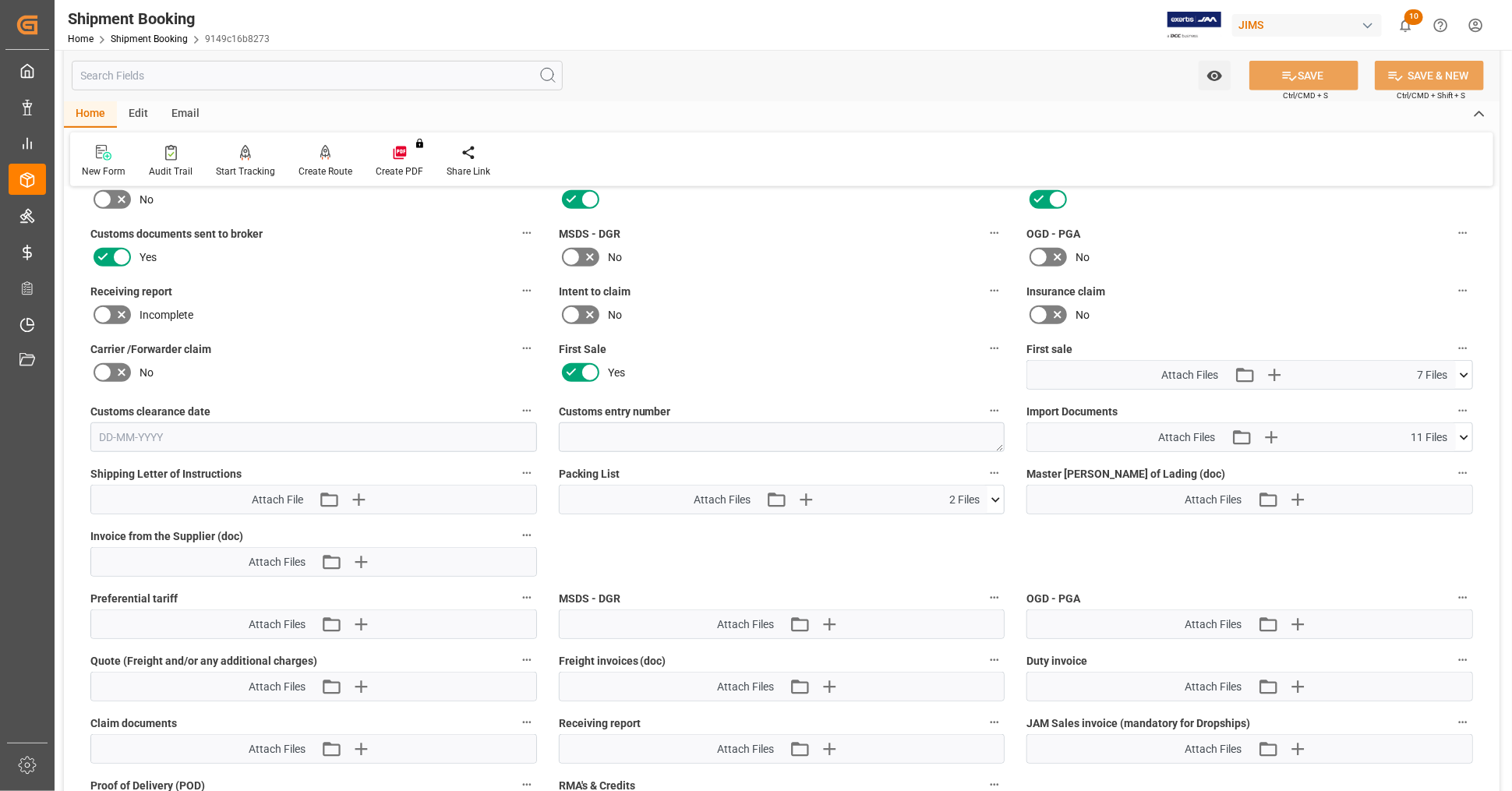
click at [1464, 430] on icon at bounding box center [1464, 438] width 16 height 16
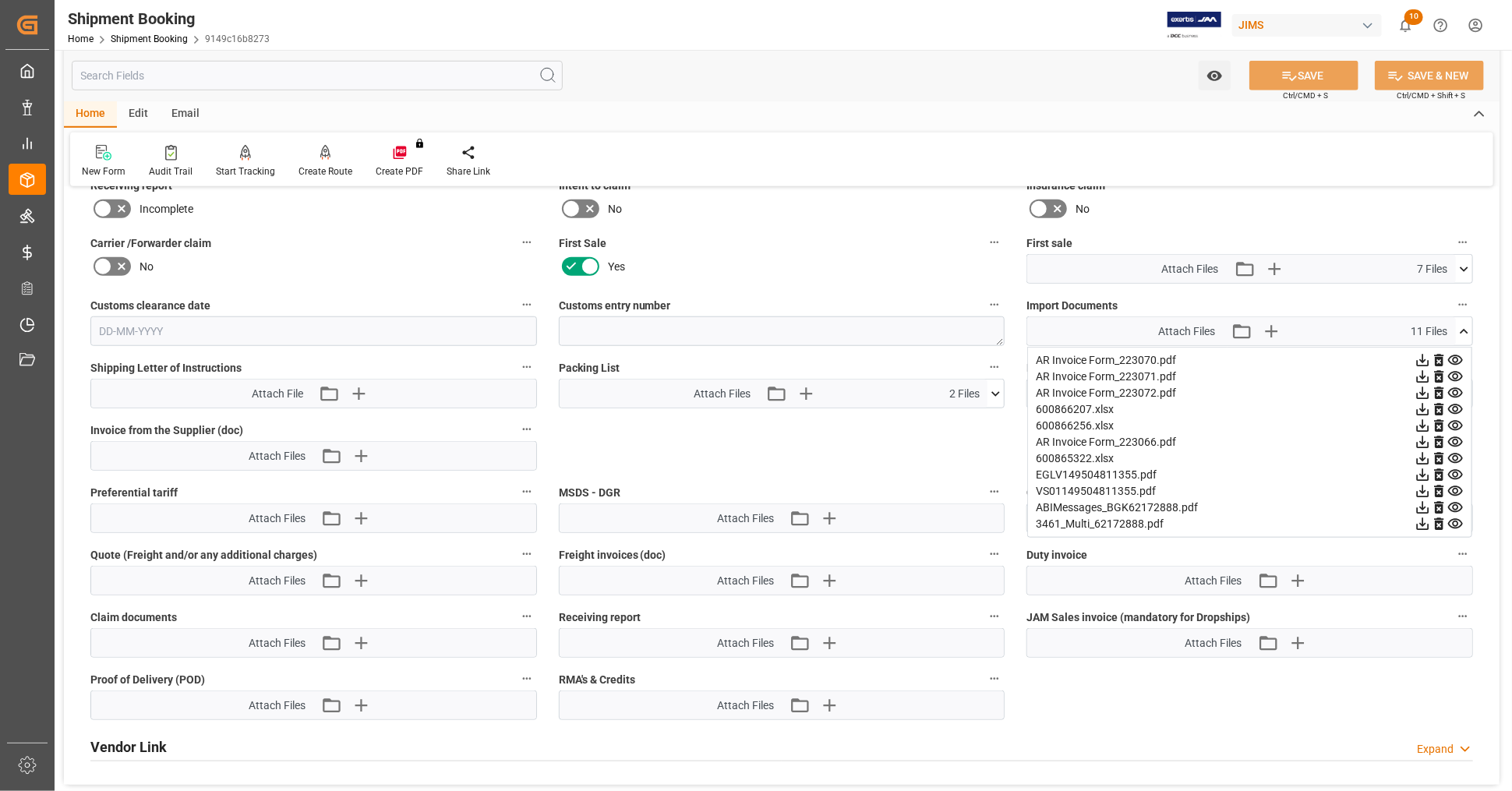
scroll to position [552, 0]
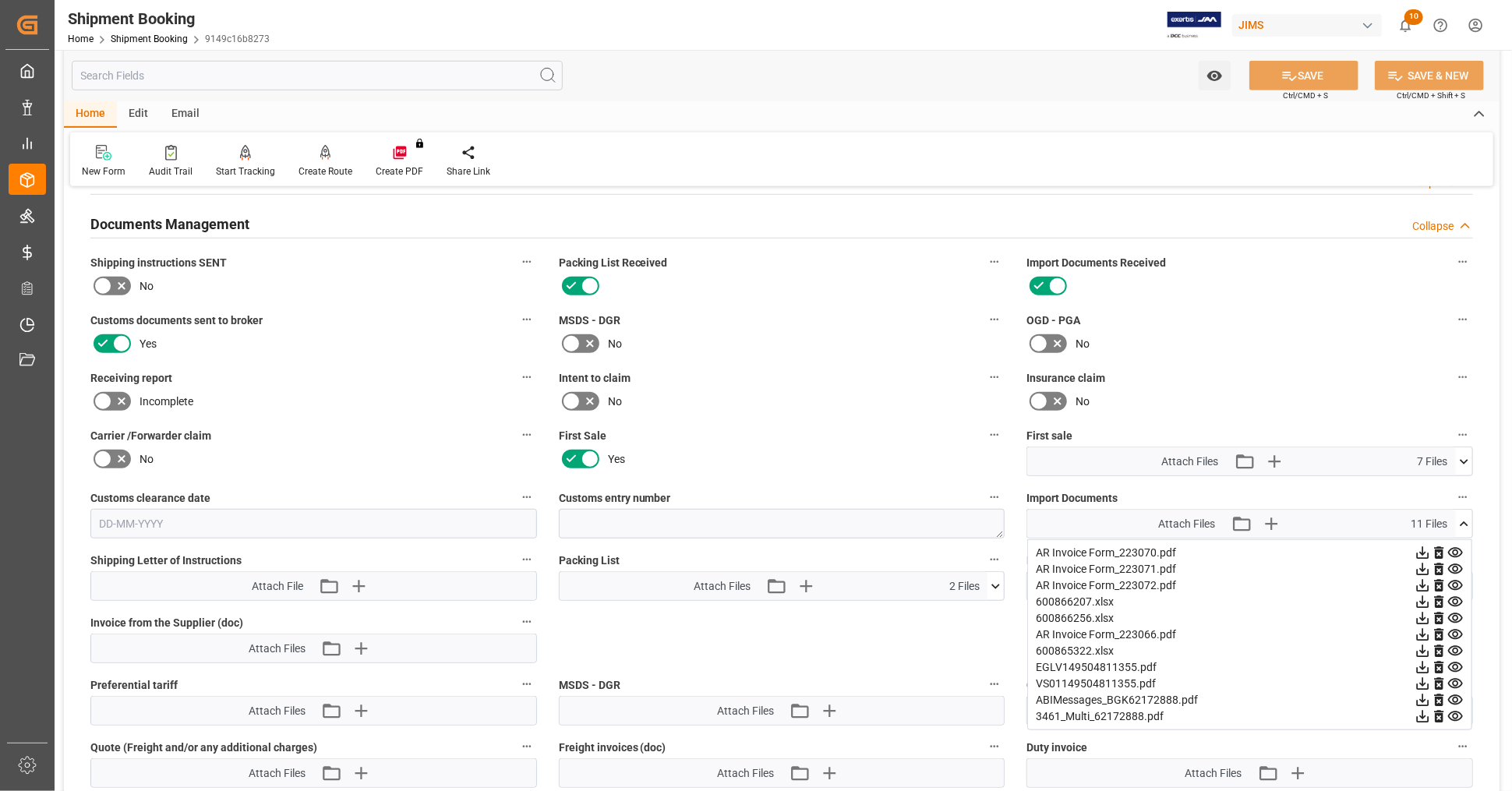
click at [1463, 527] on icon at bounding box center [1464, 524] width 16 height 16
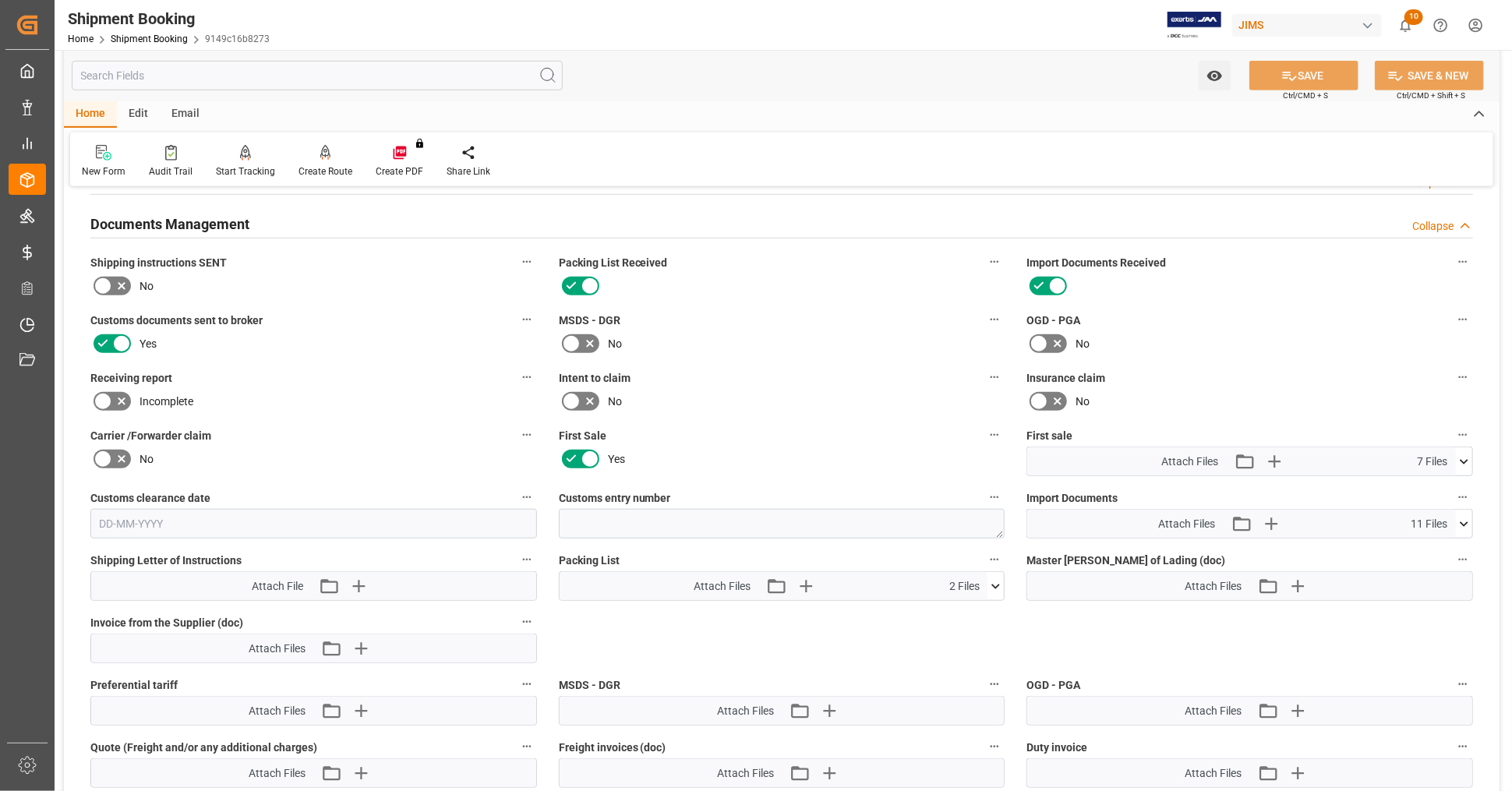
click at [1465, 459] on icon at bounding box center [1464, 461] width 9 height 5
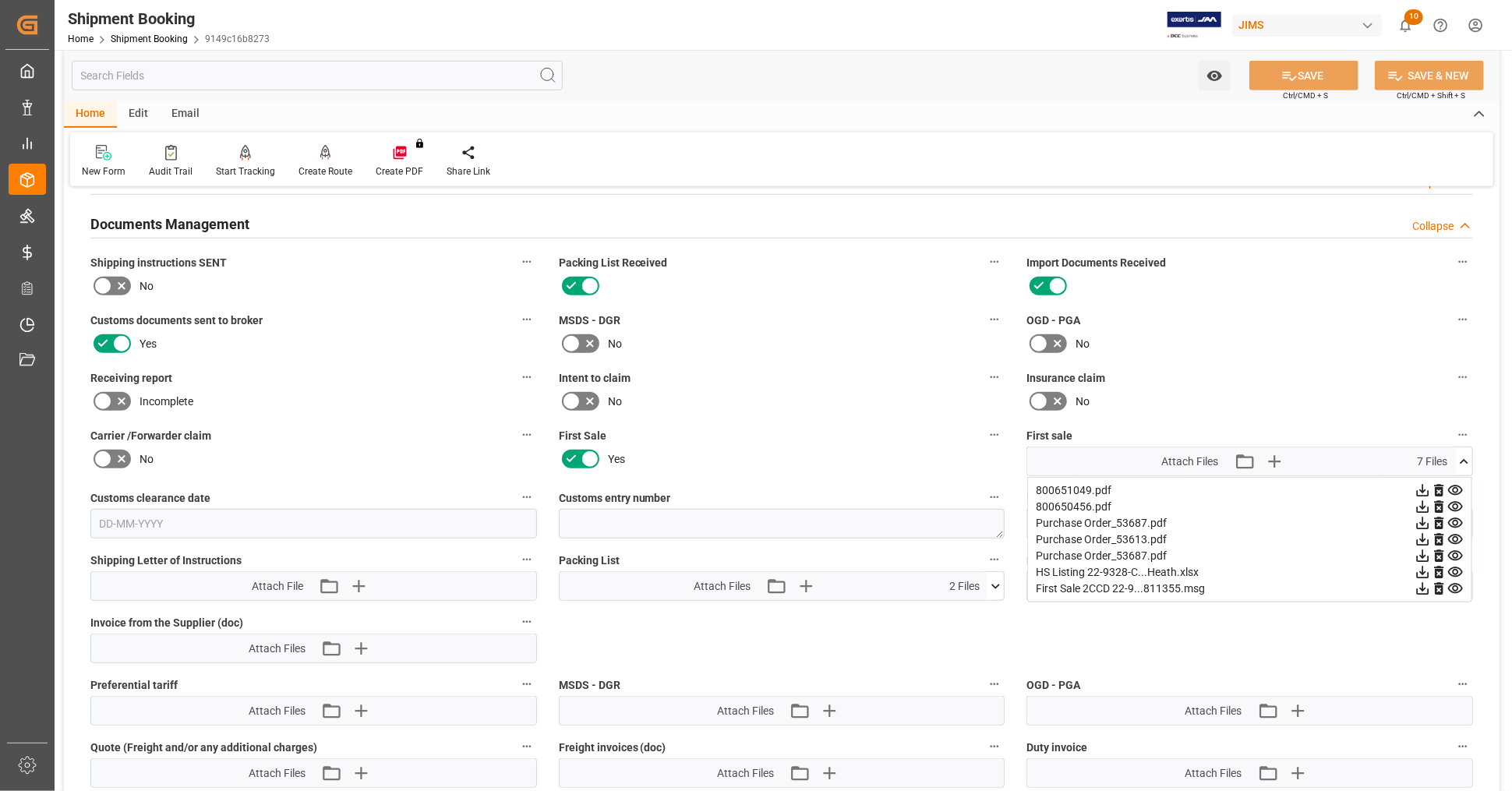
click at [1422, 566] on icon at bounding box center [1423, 572] width 16 height 16
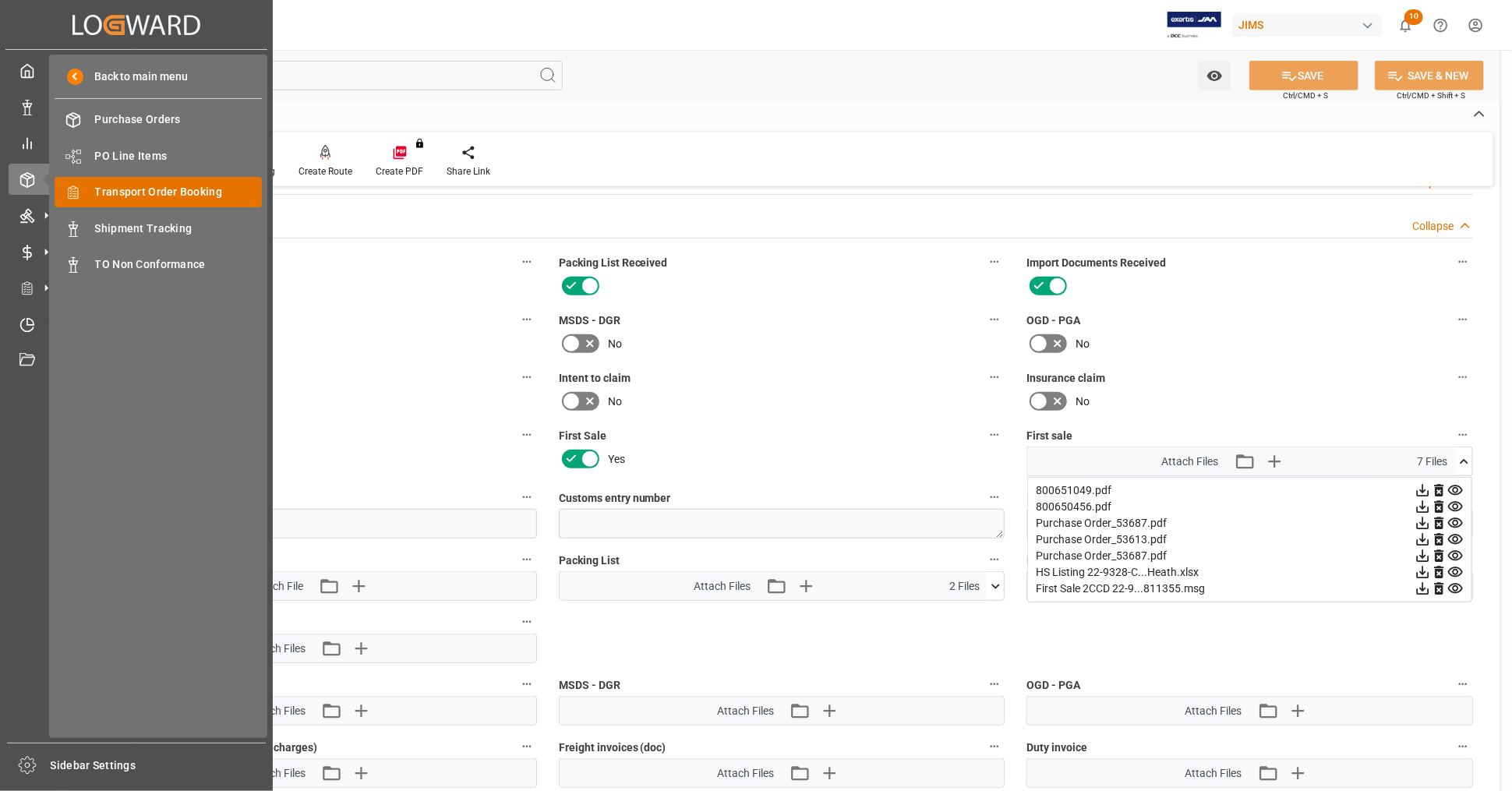
click at [195, 189] on span "Transport Order Booking" at bounding box center [178, 192] width 167 height 16
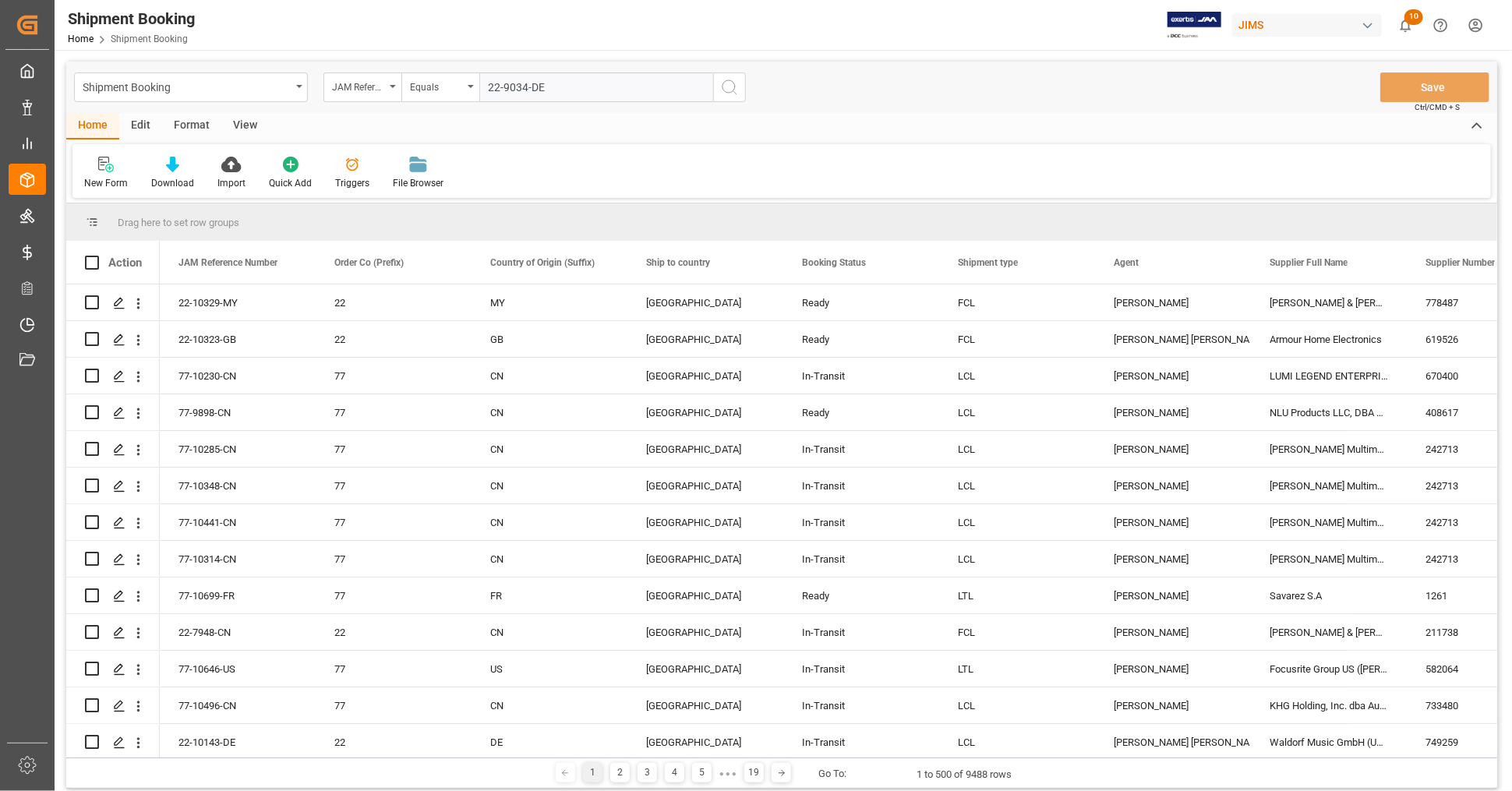
type input "22-9034-DE"
click at [728, 90] on icon "search button" at bounding box center [729, 87] width 18 height 18
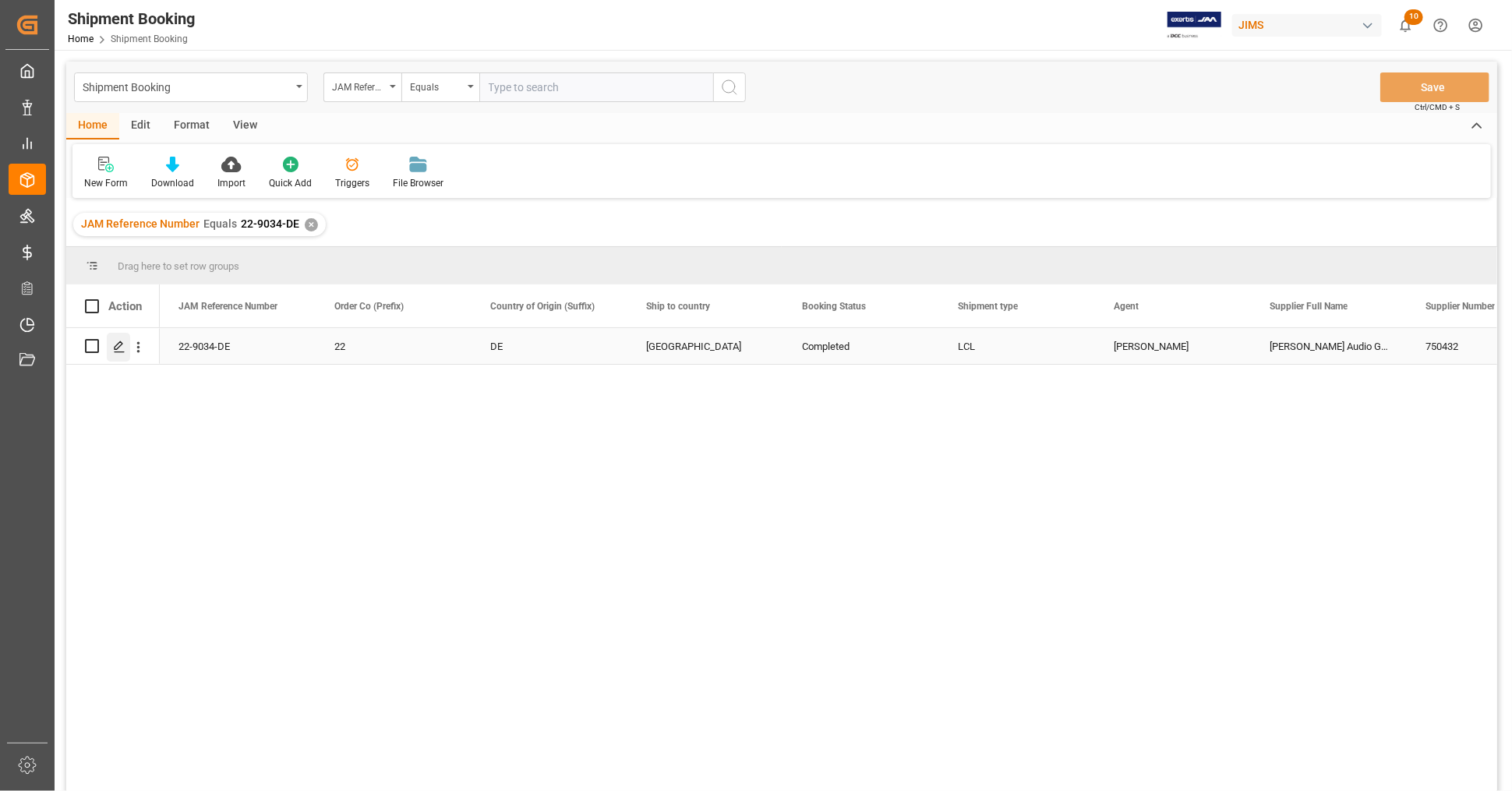
click at [118, 345] on icon "Press SPACE to select this row." at bounding box center [119, 347] width 13 height 13
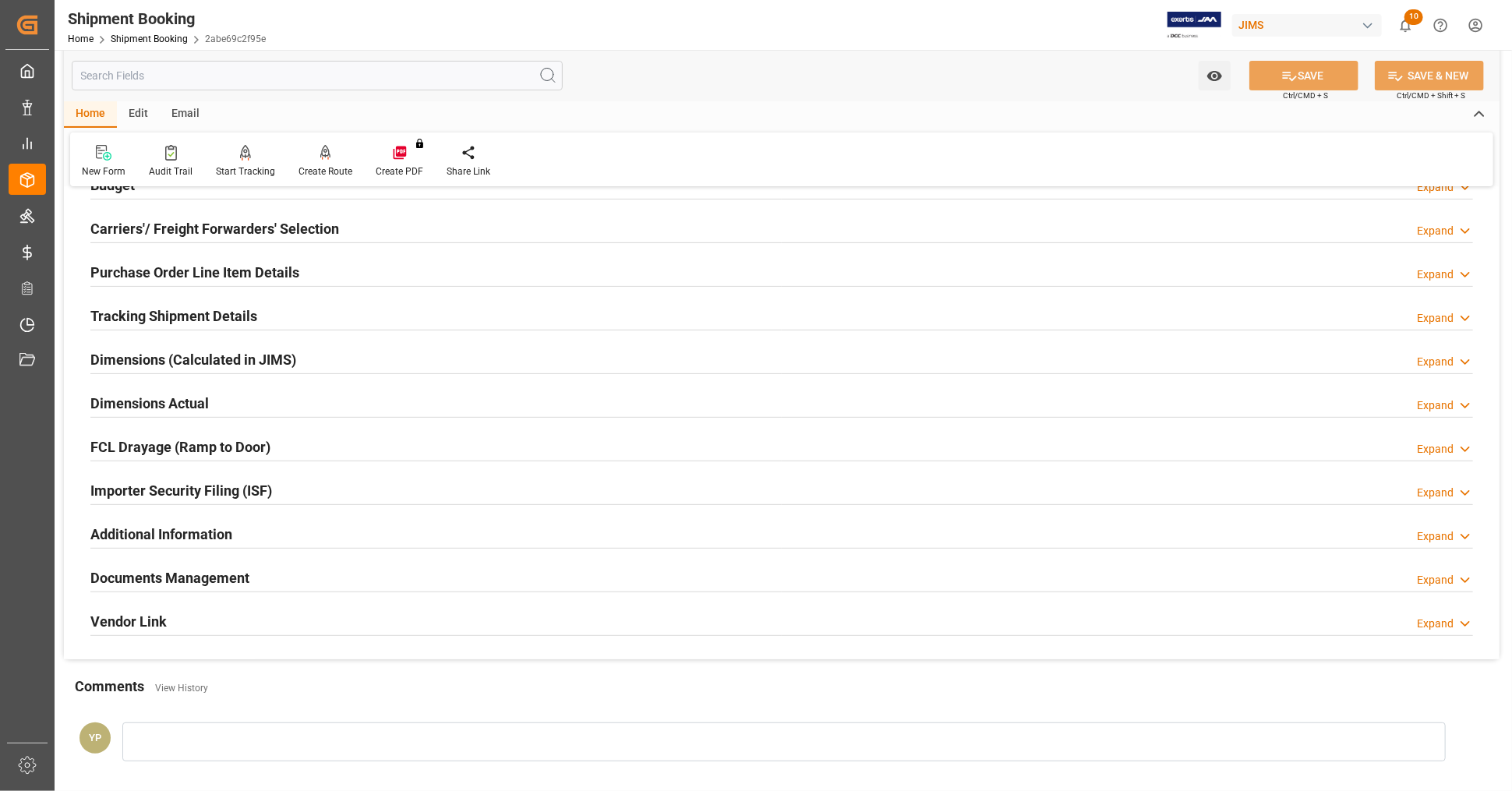
scroll to position [379, 0]
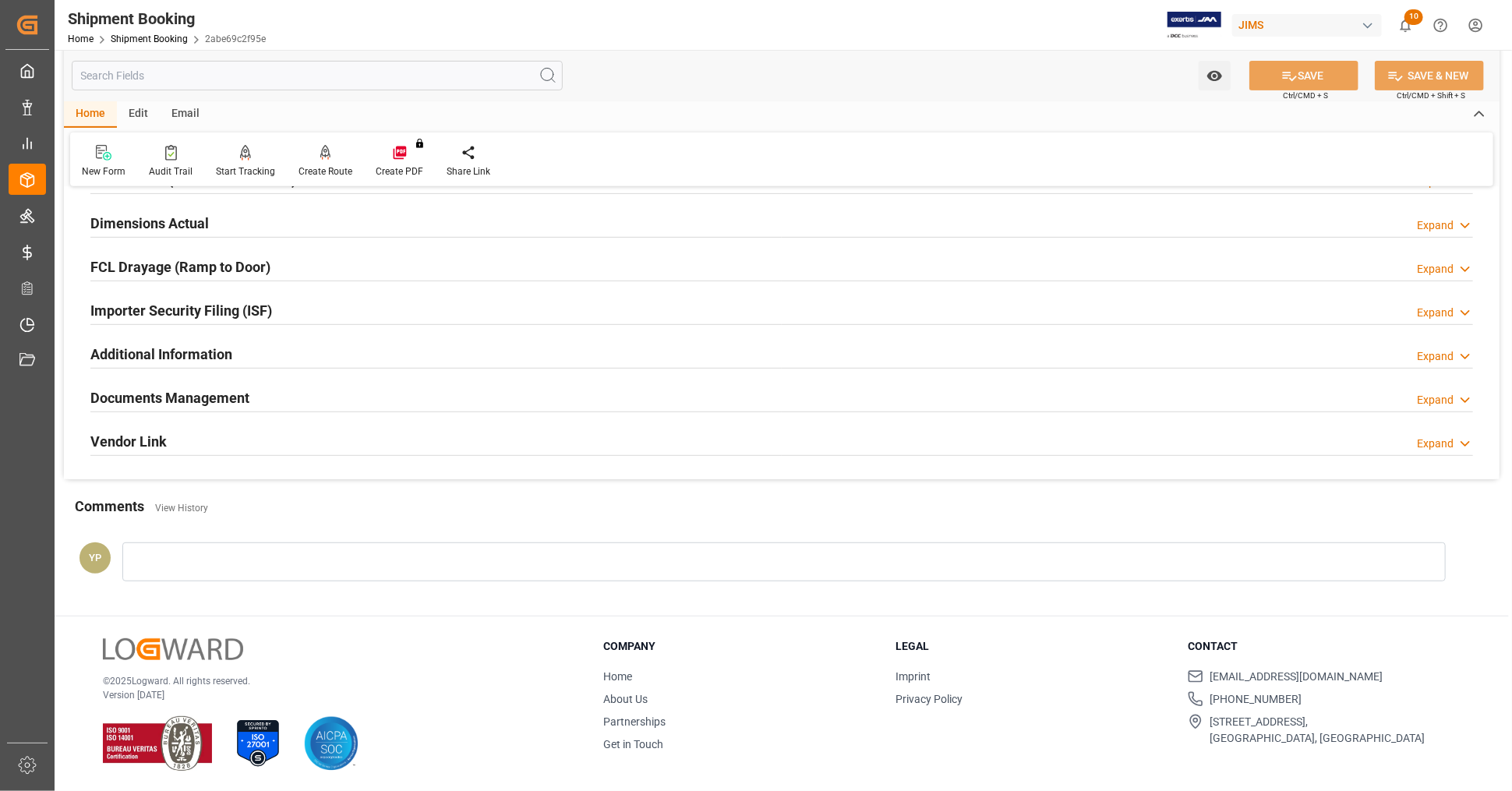
click at [244, 398] on h2 "Documents Management" at bounding box center [169, 398] width 159 height 21
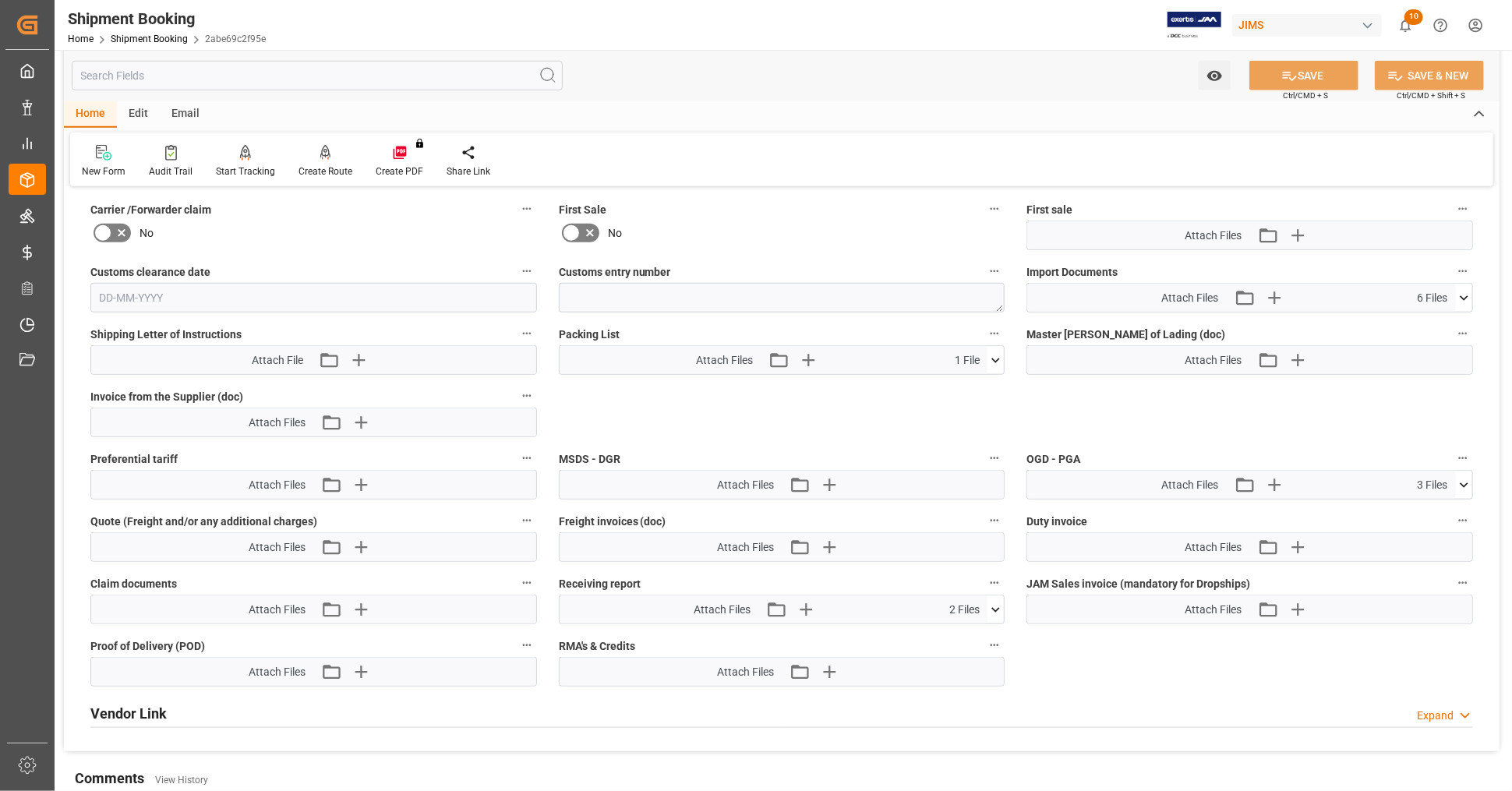
scroll to position [725, 0]
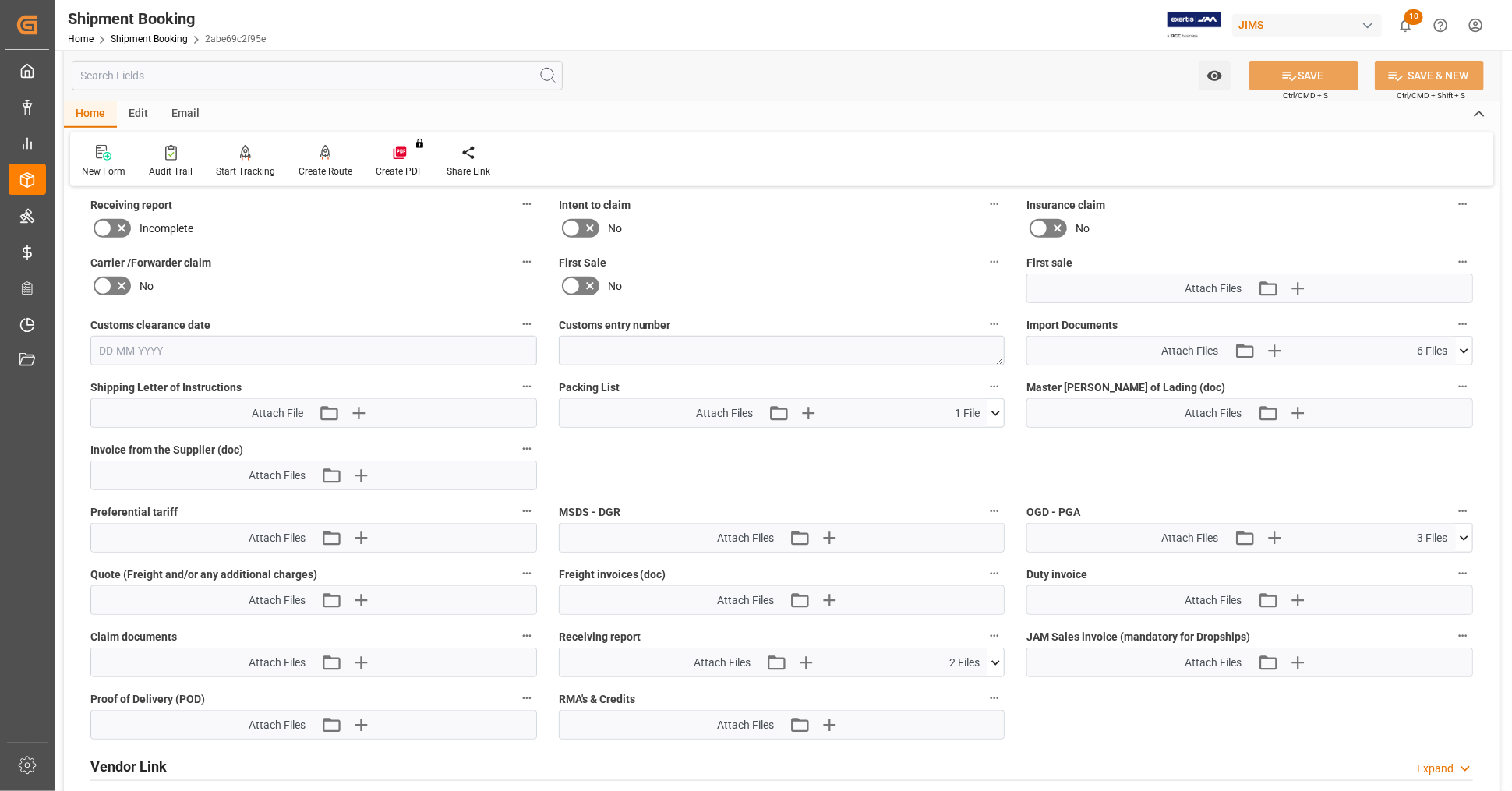
click at [1467, 349] on icon at bounding box center [1464, 350] width 9 height 5
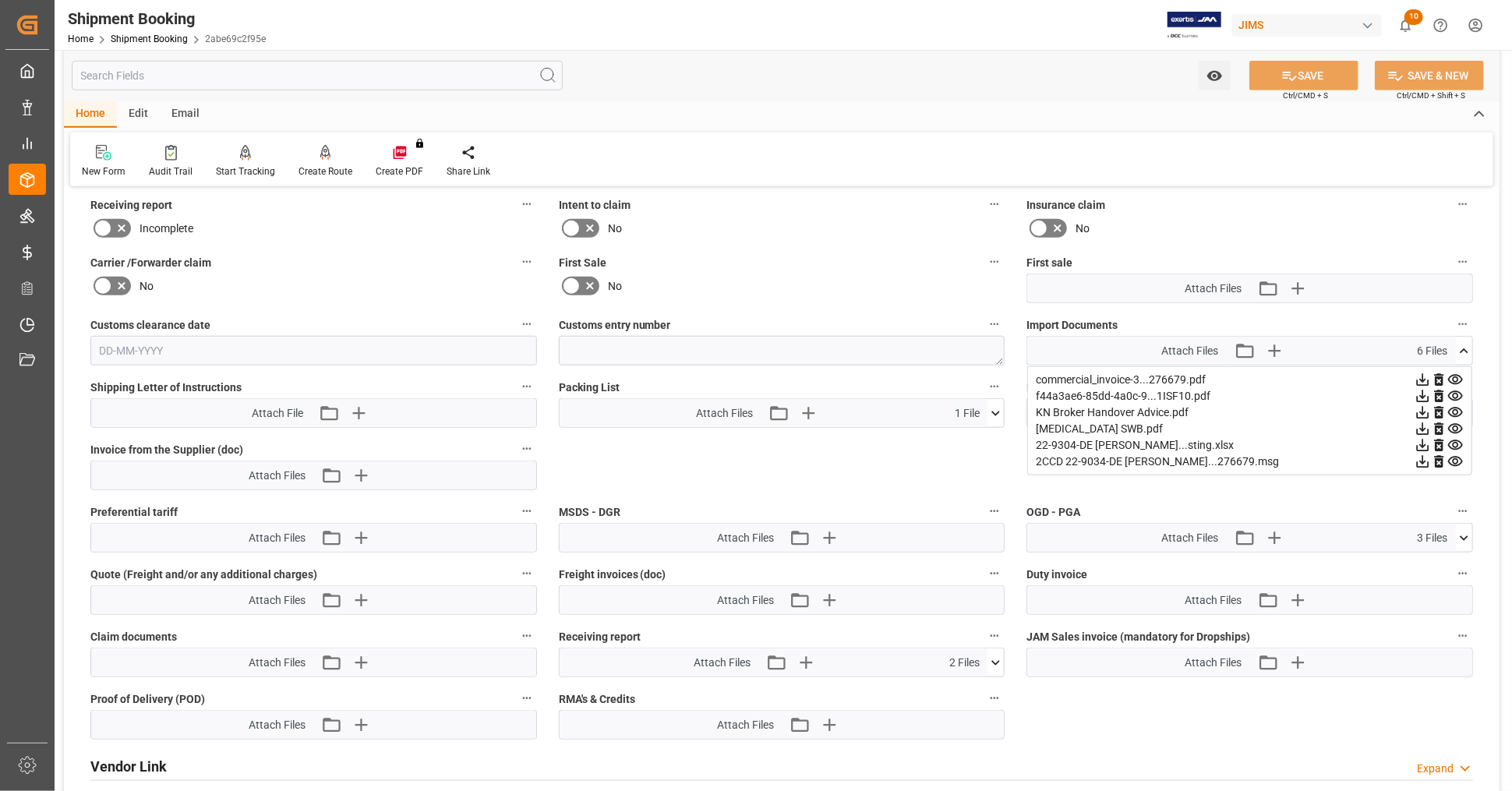
click at [1421, 439] on icon at bounding box center [1423, 445] width 16 height 16
